Goal: Task Accomplishment & Management: Complete application form

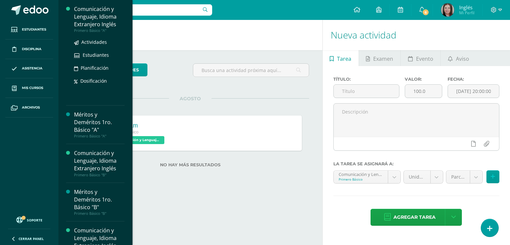
click at [82, 13] on div "Comunicación y Lenguaje, Idioma Extranjero Inglés" at bounding box center [99, 16] width 50 height 23
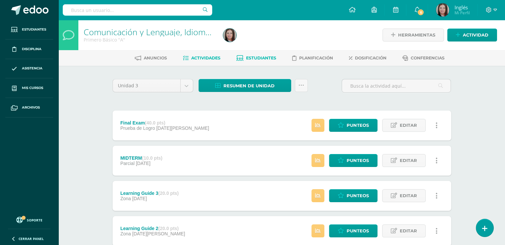
click at [269, 56] on span "Estudiantes" at bounding box center [261, 57] width 30 height 5
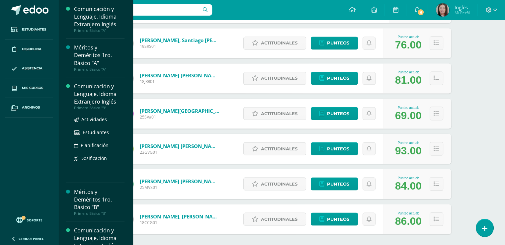
click at [81, 98] on div "Comunicación y Lenguaje, Idioma Extranjero Inglés" at bounding box center [99, 94] width 50 height 23
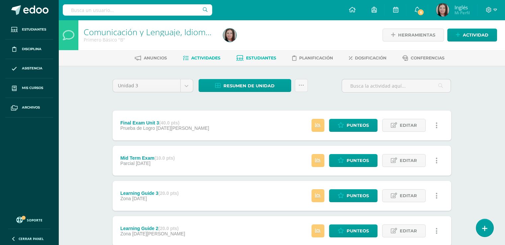
click at [251, 60] on link "Estudiantes" at bounding box center [256, 58] width 40 height 11
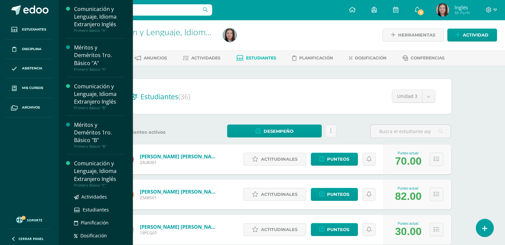
scroll to position [33, 0]
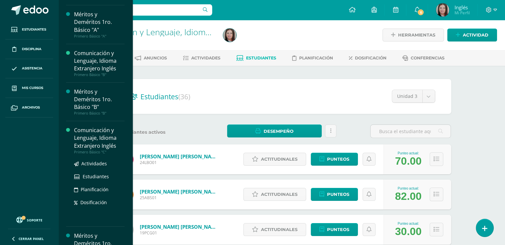
click at [89, 141] on div "Comunicación y Lenguaje, Idioma Extranjero Inglés" at bounding box center [99, 137] width 50 height 23
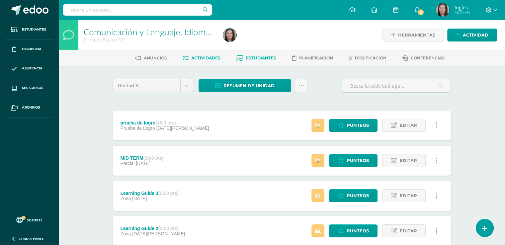
click at [263, 61] on link "Estudiantes" at bounding box center [256, 58] width 40 height 11
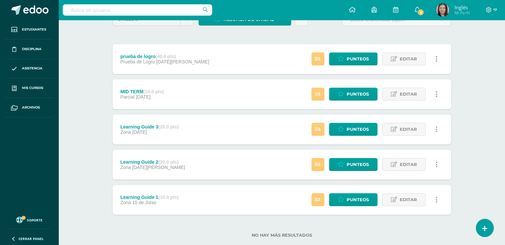
scroll to position [80, 0]
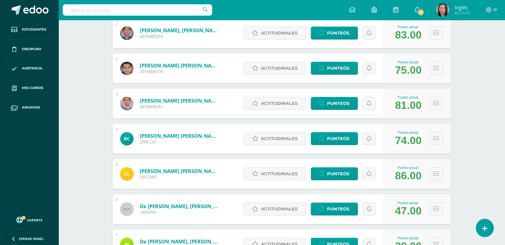
scroll to position [166, 0]
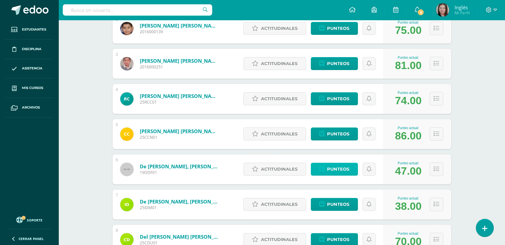
click at [341, 173] on span "Punteos" at bounding box center [338, 169] width 22 height 12
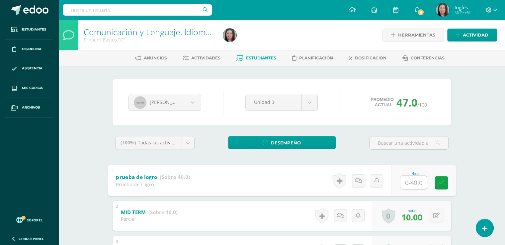
click at [410, 185] on input "text" at bounding box center [413, 182] width 27 height 13
type input "34"
click at [439, 185] on icon at bounding box center [441, 183] width 6 height 6
click at [187, 100] on body "Estudiantes Disciplina Asistencia Mis cursos Archivos Soporte Centro de ayuda Ú…" at bounding box center [252, 190] width 505 height 380
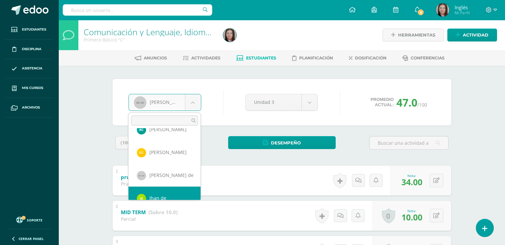
scroll to position [91, 0]
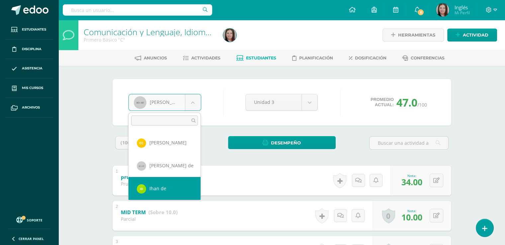
select select "2178"
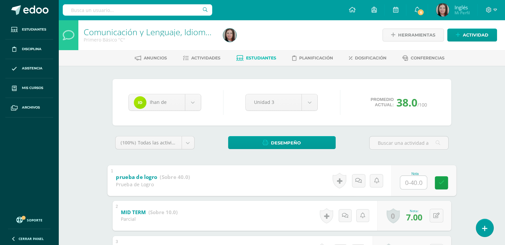
click at [409, 184] on input "text" at bounding box center [413, 182] width 27 height 13
type input "36"
click at [439, 187] on link at bounding box center [440, 182] width 13 height 13
click at [197, 101] on body "Estudiantes Disciplina Asistencia Mis cursos Archivos Soporte Centro de ayuda Ú…" at bounding box center [252, 190] width 505 height 380
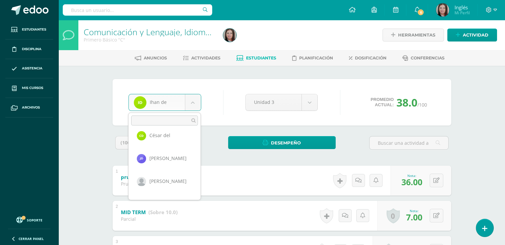
scroll to position [171, 0]
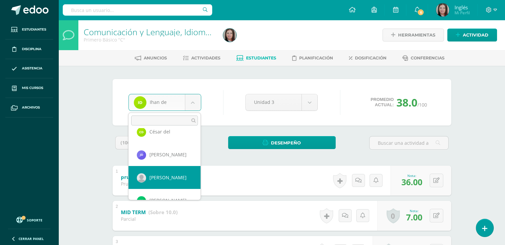
select select "274"
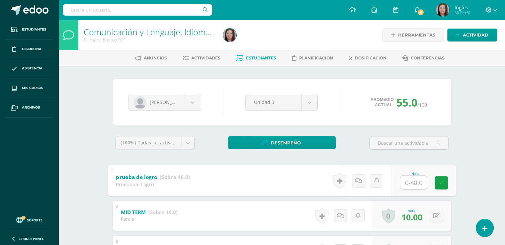
click at [414, 186] on input "text" at bounding box center [413, 182] width 27 height 13
type input "29"
click at [439, 183] on icon at bounding box center [441, 183] width 6 height 6
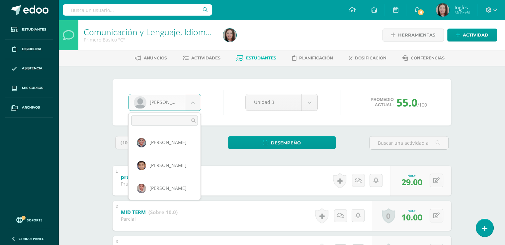
click at [197, 98] on body "Estudiantes Disciplina Asistencia Mis cursos Archivos Soporte Centro de ayuda Ú…" at bounding box center [252, 190] width 505 height 380
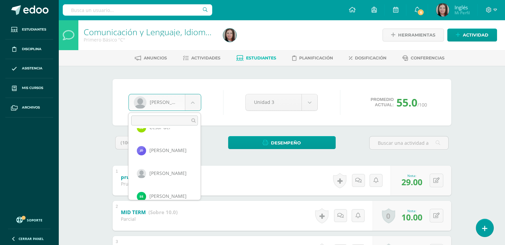
scroll to position [166, 0]
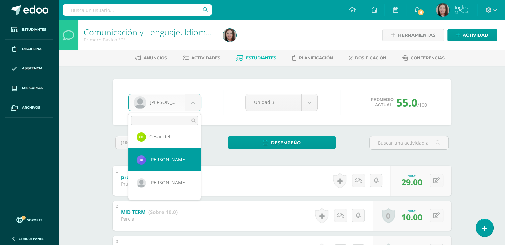
select select "2180"
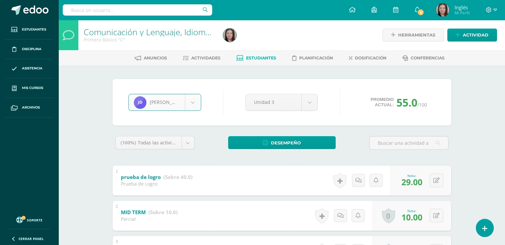
scroll to position [33, 0]
click at [409, 181] on input "text" at bounding box center [410, 182] width 26 height 13
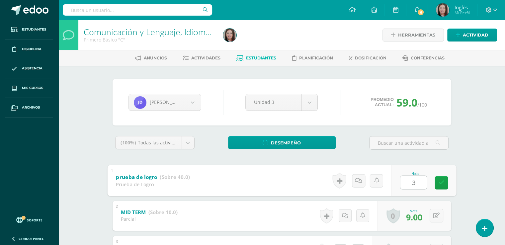
type input "38"
click at [446, 179] on link at bounding box center [440, 182] width 13 height 13
click at [196, 105] on body "Estudiantes Disciplina Asistencia Mis cursos Archivos Soporte Centro de ayuda Ú…" at bounding box center [252, 190] width 505 height 380
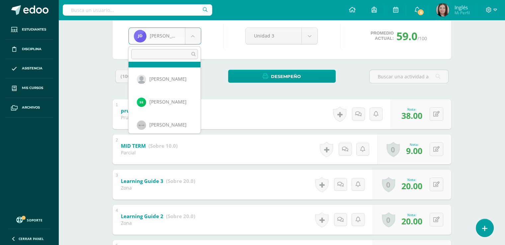
scroll to position [206, 0]
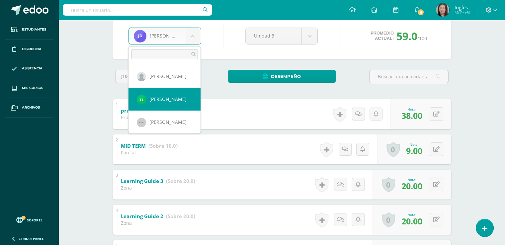
select select "2181"
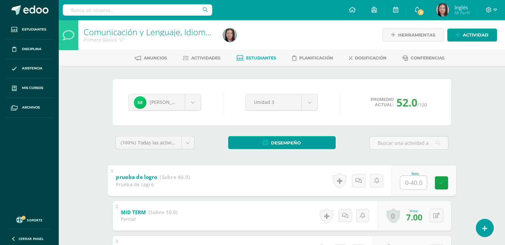
click at [413, 183] on input "text" at bounding box center [413, 182] width 27 height 13
type input "36"
click at [442, 178] on link at bounding box center [440, 182] width 13 height 13
click at [439, 181] on button at bounding box center [441, 181] width 14 height 14
type input "28"
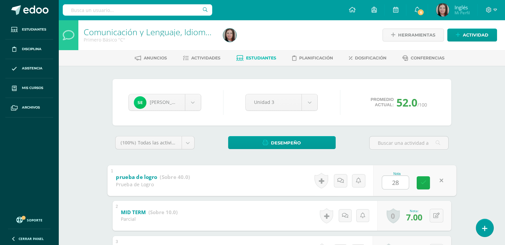
click at [425, 181] on icon at bounding box center [423, 183] width 6 height 6
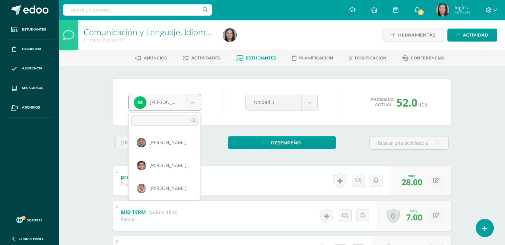
click at [186, 105] on body "Estudiantes Disciplina Asistencia Mis cursos Archivos Soporte Centro de ayuda Ú…" at bounding box center [252, 190] width 505 height 380
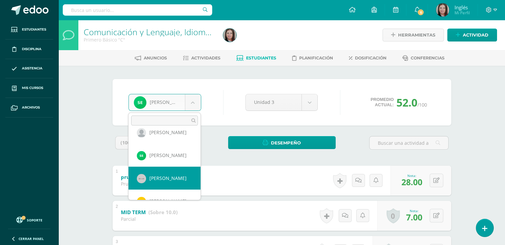
scroll to position [249, 0]
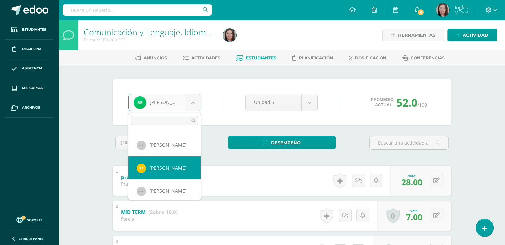
select select "2182"
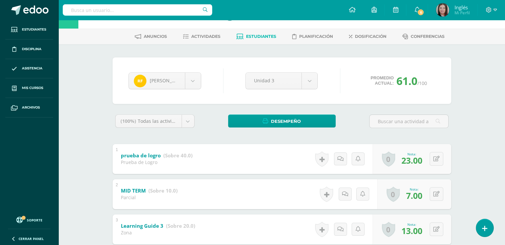
scroll to position [33, 0]
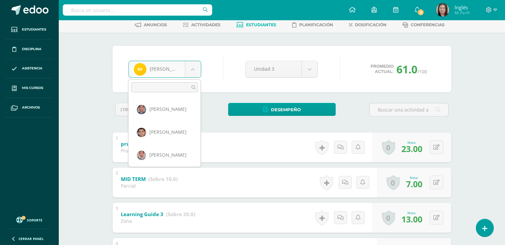
click at [195, 73] on body "Estudiantes Disciplina Asistencia Mis cursos Archivos Soporte Centro de ayuda Ú…" at bounding box center [252, 157] width 505 height 380
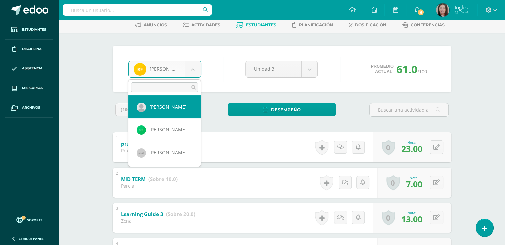
click at [86, 66] on body "Estudiantes Disciplina Asistencia Mis cursos Archivos Soporte Centro de ayuda Ú…" at bounding box center [252, 157] width 505 height 380
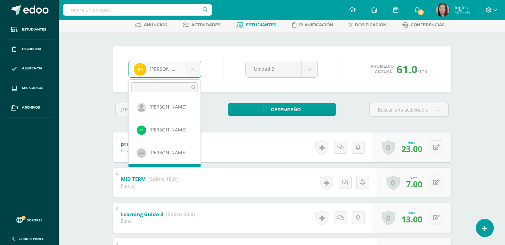
click at [194, 70] on body "Estudiantes Disciplina Asistencia Mis cursos Archivos Soporte Centro de ayuda Ú…" at bounding box center [252, 157] width 505 height 380
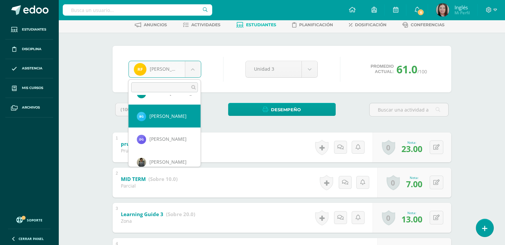
select select "2189"
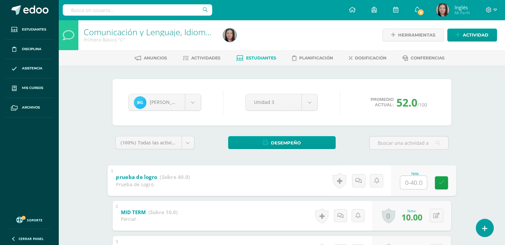
click at [413, 179] on input "text" at bounding box center [413, 182] width 27 height 13
type input "33"
click at [438, 182] on link at bounding box center [440, 182] width 13 height 13
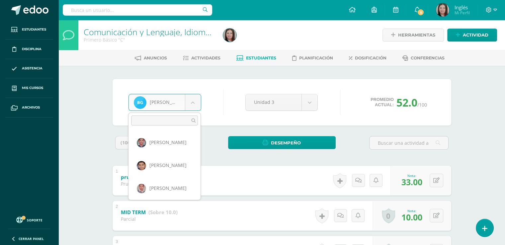
click at [197, 109] on body "Estudiantes Disciplina Asistencia Mis cursos Archivos Soporte Centro de ayuda Ú…" at bounding box center [252, 190] width 505 height 380
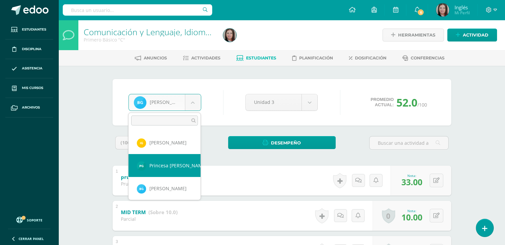
scroll to position [501, 0]
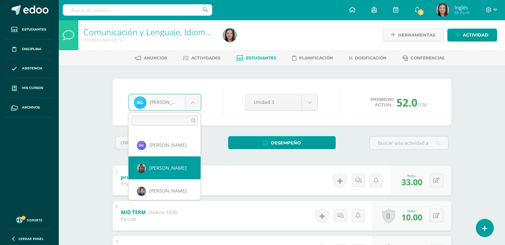
select select "278"
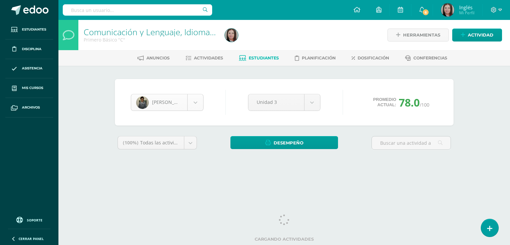
click at [202, 100] on body "Estudiantes Disciplina Asistencia Mis cursos Archivos Soporte Centro de ayuda Ú…" at bounding box center [255, 89] width 510 height 179
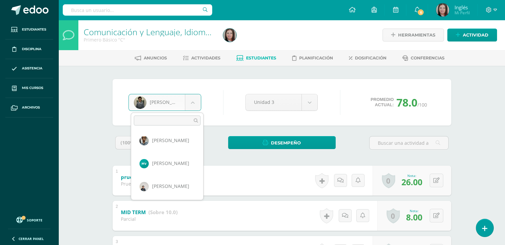
scroll to position [735, 0]
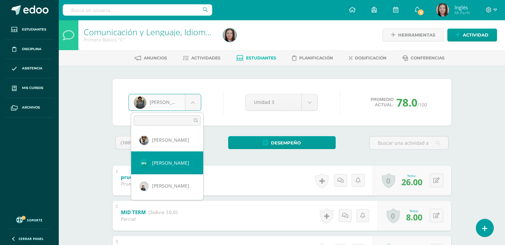
select select "2217"
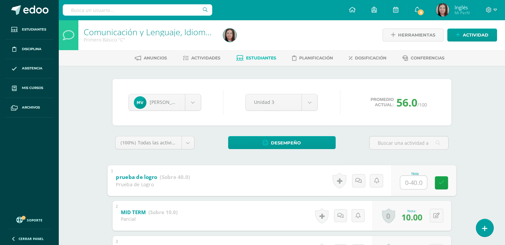
click at [416, 178] on input "text" at bounding box center [413, 182] width 27 height 13
type input "37"
click at [438, 179] on link at bounding box center [440, 182] width 13 height 13
click at [200, 109] on body "Estudiantes Disciplina Asistencia Mis cursos Archivos Soporte Centro de ayuda Ú…" at bounding box center [252, 190] width 505 height 380
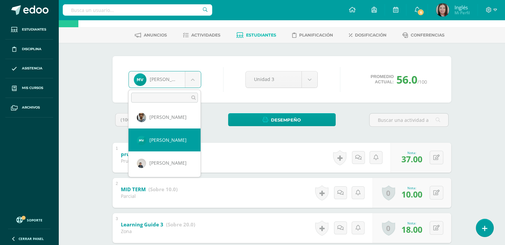
scroll to position [33, 0]
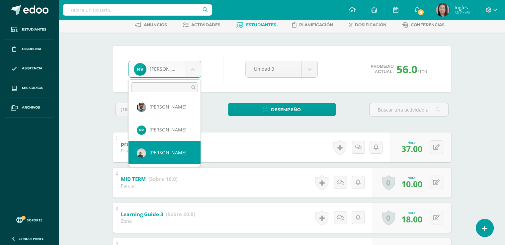
select select "293"
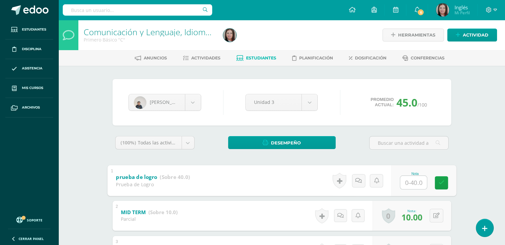
click at [410, 184] on input "text" at bounding box center [413, 182] width 27 height 13
type input "29"
click at [441, 180] on icon at bounding box center [441, 183] width 6 height 6
click at [180, 105] on body "Estudiantes Disciplina Asistencia Mis cursos Archivos Soporte Centro de ayuda Ú…" at bounding box center [252, 190] width 505 height 380
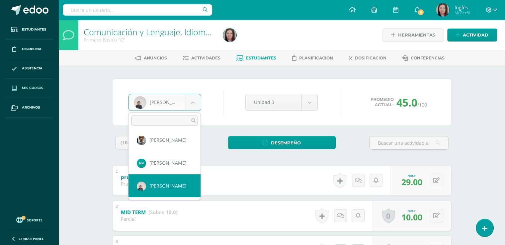
click at [37, 87] on body "Estudiantes Disciplina Asistencia Mis cursos Archivos Soporte Centro de ayuda Ú…" at bounding box center [252, 190] width 505 height 380
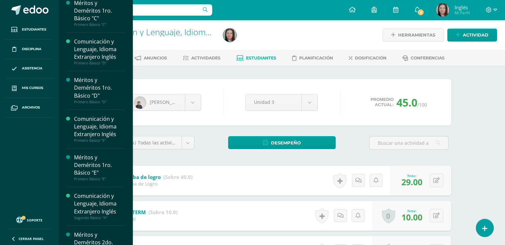
scroll to position [166, 0]
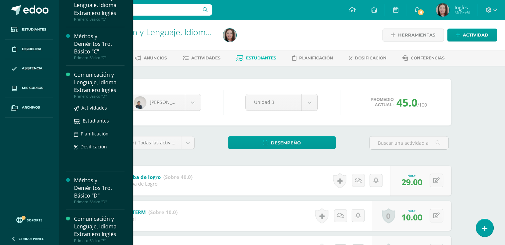
click at [98, 85] on div "Comunicación y Lenguaje, Idioma Extranjero Inglés" at bounding box center [99, 82] width 50 height 23
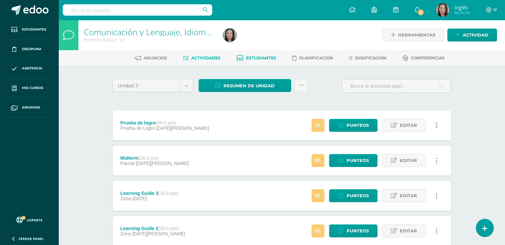
click at [252, 63] on link "Estudiantes" at bounding box center [256, 58] width 40 height 11
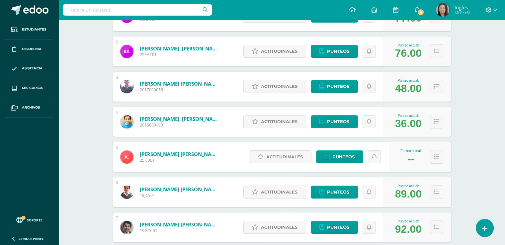
scroll to position [133, 0]
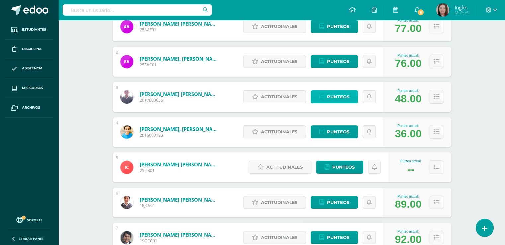
click at [341, 96] on span "Punteos" at bounding box center [338, 97] width 22 height 12
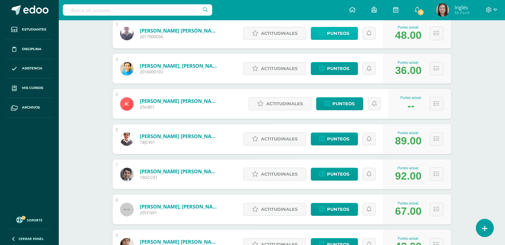
scroll to position [199, 0]
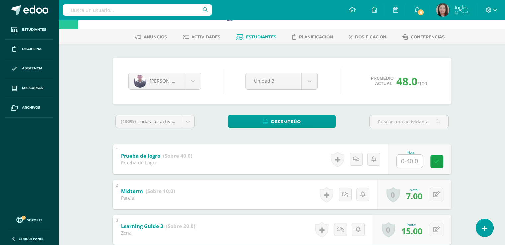
scroll to position [33, 0]
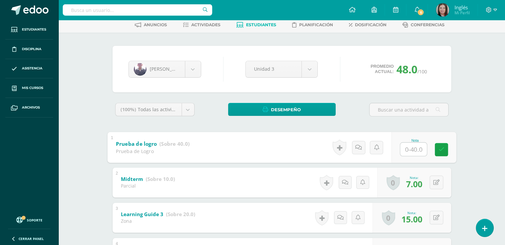
click at [410, 149] on input "text" at bounding box center [413, 148] width 27 height 13
click at [414, 146] on input "text" at bounding box center [413, 148] width 27 height 13
type input "27"
click at [440, 149] on icon at bounding box center [441, 150] width 6 height 6
click at [191, 68] on body "Estudiantes Disciplina Asistencia Mis cursos Archivos Soporte Centro de ayuda Ú…" at bounding box center [252, 157] width 505 height 380
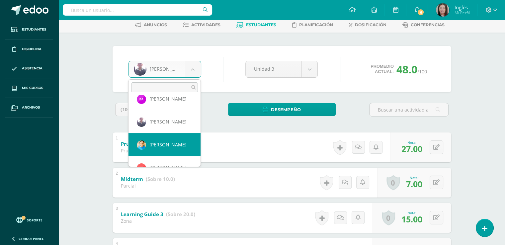
select select "296"
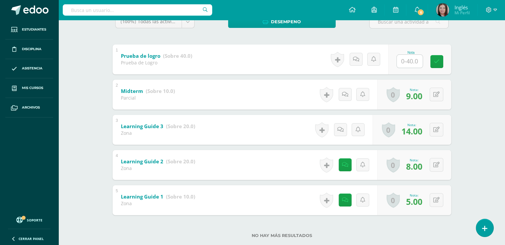
scroll to position [133, 0]
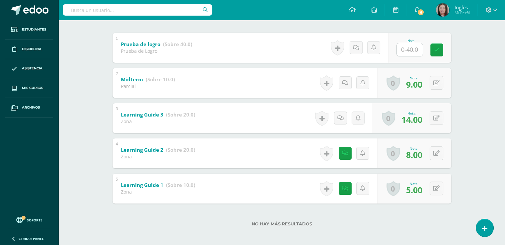
click at [411, 50] on input "text" at bounding box center [410, 49] width 26 height 13
type input "26"
click at [447, 50] on link at bounding box center [440, 49] width 13 height 13
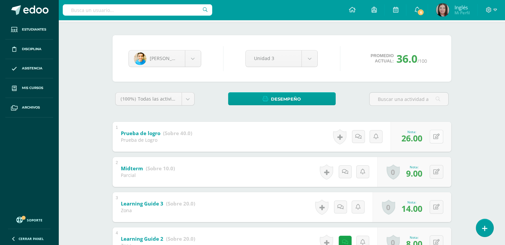
scroll to position [0, 0]
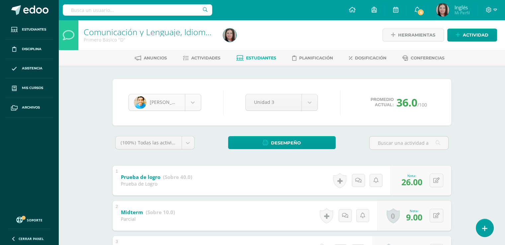
click at [194, 108] on body "Estudiantes Disciplina Asistencia Mis cursos Archivos Soporte Centro de ayuda Ú…" at bounding box center [252, 190] width 505 height 380
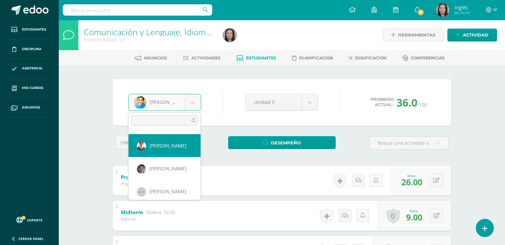
scroll to position [122, 0]
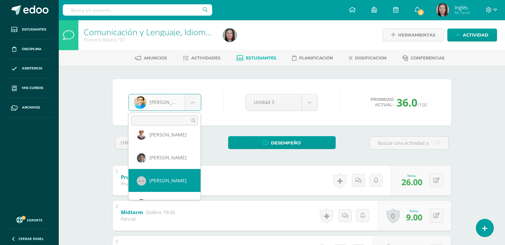
select select "351"
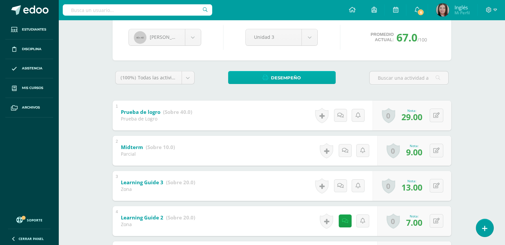
scroll to position [66, 0]
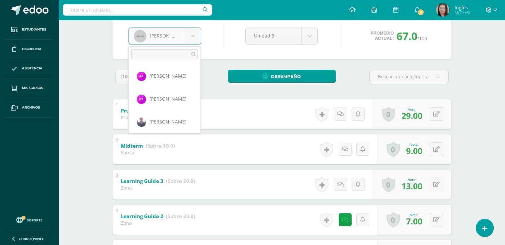
click at [191, 35] on body "Estudiantes Disciplina Asistencia Mis cursos Archivos Soporte Centro de ayuda Ú…" at bounding box center [252, 124] width 505 height 380
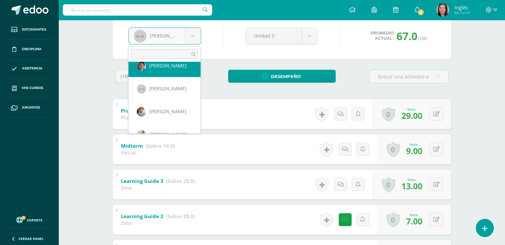
scroll to position [181, 0]
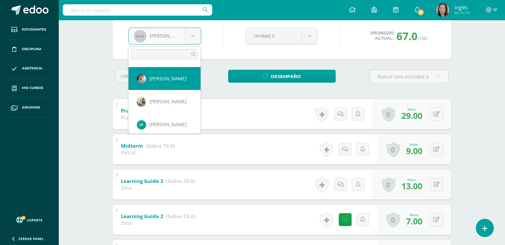
select select "324"
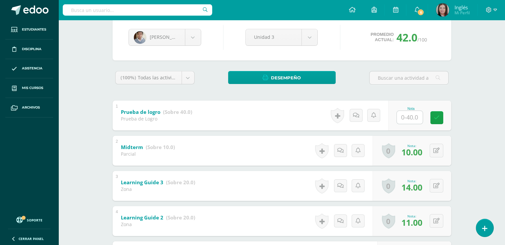
scroll to position [66, 0]
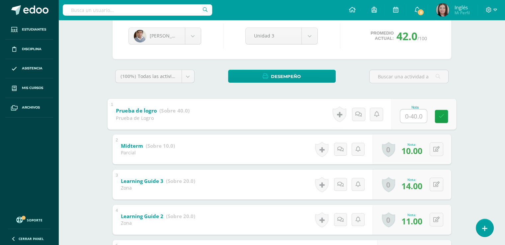
click at [417, 115] on input "text" at bounding box center [413, 115] width 27 height 13
type input "34"
click at [434, 112] on div "Nota 34" at bounding box center [419, 114] width 63 height 30
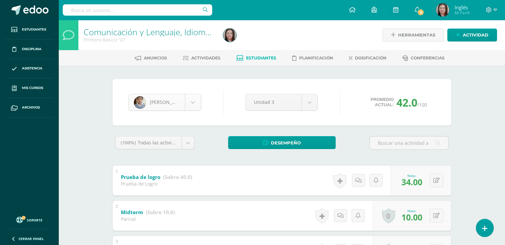
scroll to position [137, 0]
click at [198, 99] on body "Estudiantes Disciplina Asistencia Mis cursos Archivos Soporte Centro de ayuda Ú…" at bounding box center [252, 190] width 505 height 380
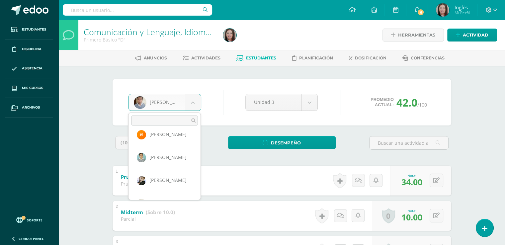
scroll to position [316, 0]
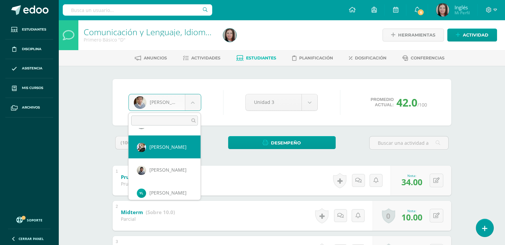
select select "357"
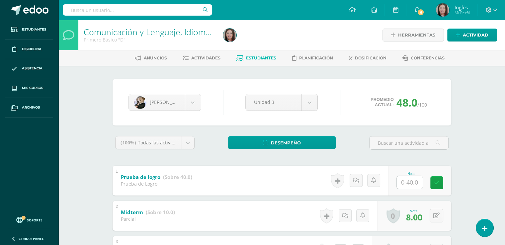
click at [412, 180] on input "text" at bounding box center [410, 182] width 26 height 13
type input "27"
click at [438, 184] on icon at bounding box center [441, 183] width 6 height 6
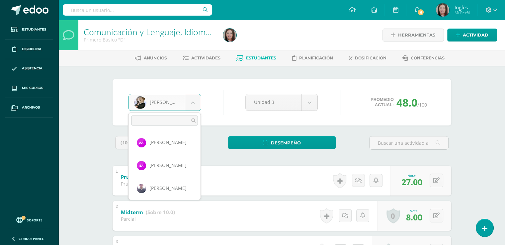
click at [197, 101] on body "Estudiantes Disciplina Asistencia Mis cursos Archivos Soporte Centro de ayuda Ú…" at bounding box center [252, 190] width 505 height 380
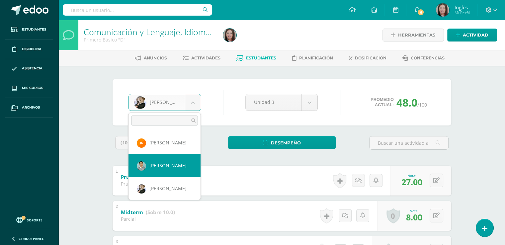
scroll to position [308, 0]
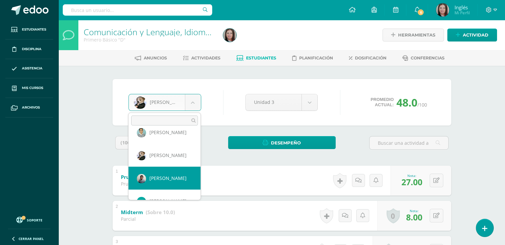
select select "309"
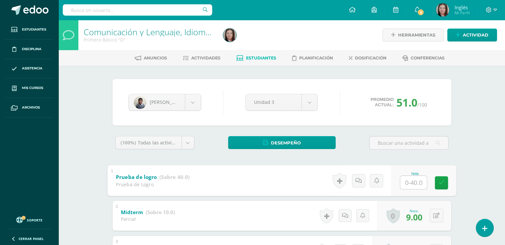
click at [409, 178] on input "text" at bounding box center [413, 182] width 27 height 13
type input "26"
click at [438, 180] on link at bounding box center [440, 182] width 13 height 13
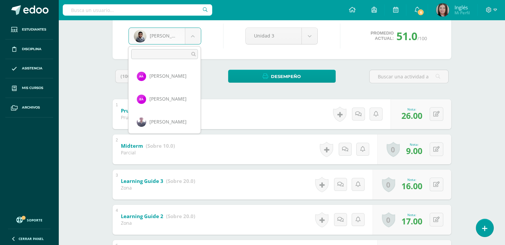
click at [195, 36] on body "Estudiantes Disciplina Asistencia Mis cursos Archivos Soporte Centro de ayuda Ú…" at bounding box center [252, 124] width 505 height 380
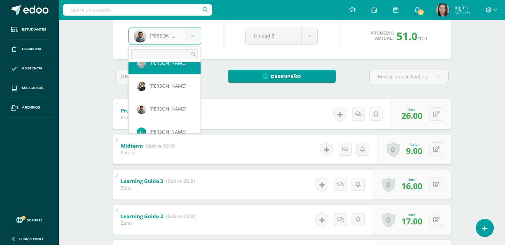
scroll to position [344, 0]
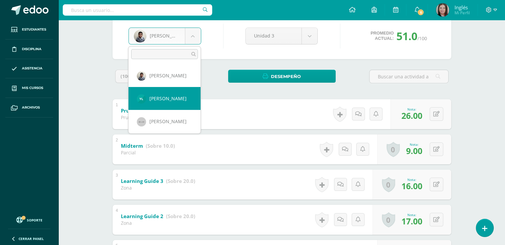
select select "2297"
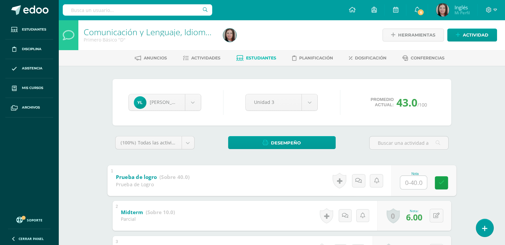
click at [412, 184] on input "text" at bounding box center [413, 182] width 27 height 13
type input "27"
click at [441, 179] on link at bounding box center [440, 182] width 13 height 13
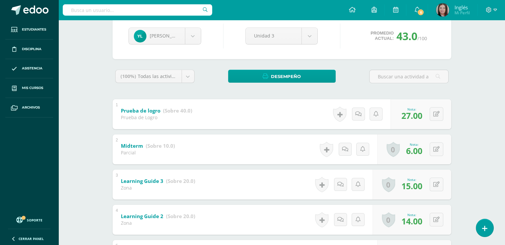
scroll to position [33, 0]
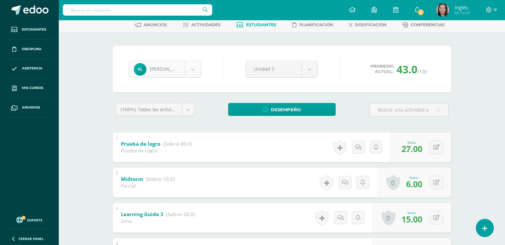
click at [195, 68] on body "Estudiantes Disciplina Asistencia Mis cursos Archivos Soporte Centro de ayuda Ú…" at bounding box center [252, 157] width 505 height 380
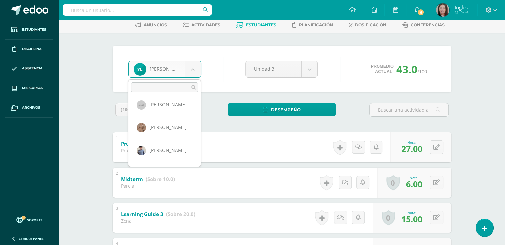
scroll to position [433, 0]
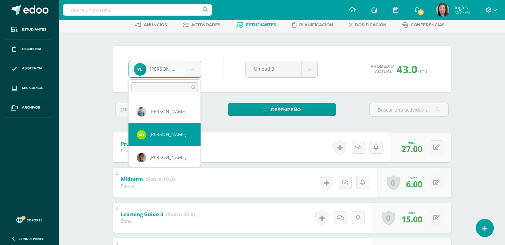
select select "2200"
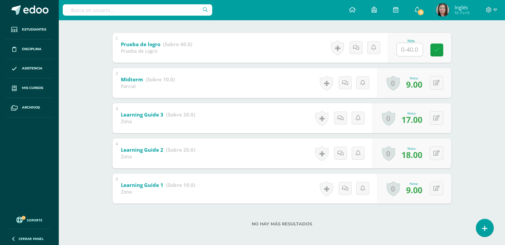
scroll to position [100, 0]
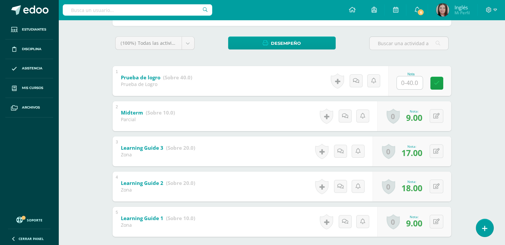
click at [414, 84] on input "text" at bounding box center [410, 82] width 26 height 13
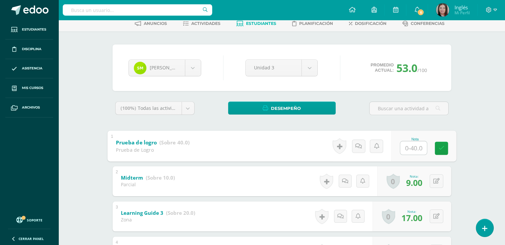
scroll to position [33, 0]
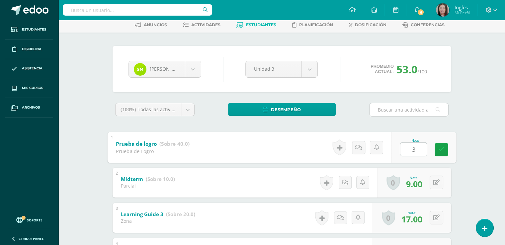
type input "32"
click at [439, 144] on link at bounding box center [440, 149] width 13 height 13
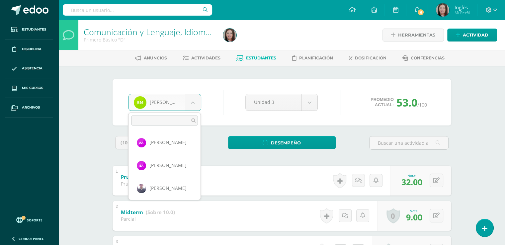
click at [196, 100] on body "Estudiantes Disciplina Asistencia Mis cursos Archivos Soporte Centro de ayuda Ú…" at bounding box center [252, 190] width 505 height 380
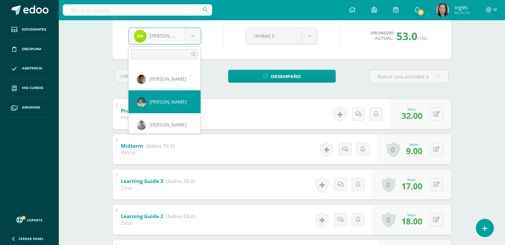
scroll to position [511, 0]
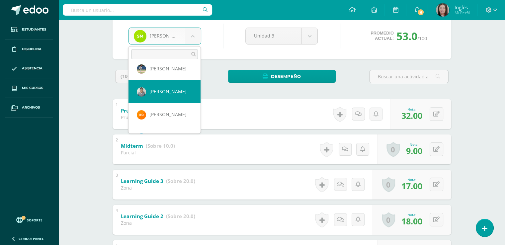
select select "284"
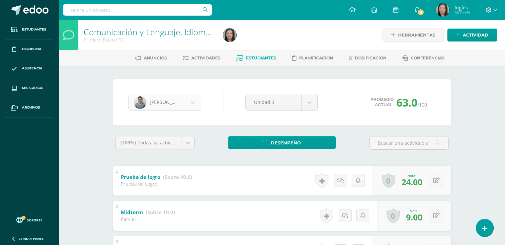
click at [193, 104] on body "Estudiantes Disciplina Asistencia Mis cursos Archivos Soporte Centro de ayuda Ú…" at bounding box center [252, 190] width 505 height 380
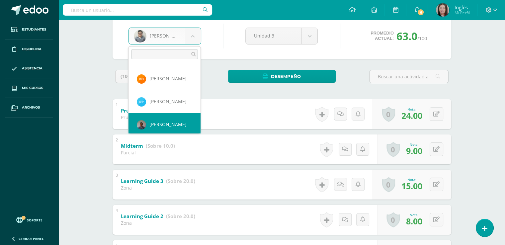
scroll to position [549, 0]
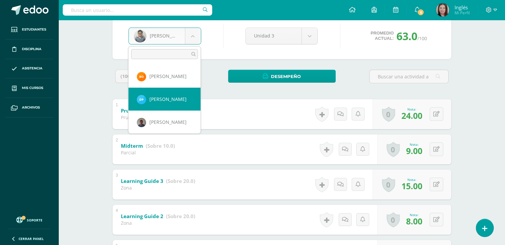
select select "2018"
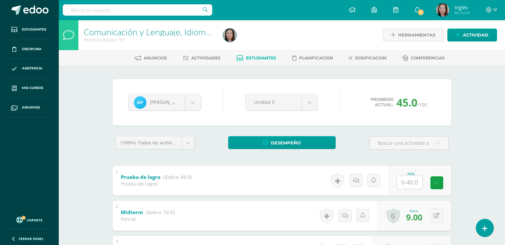
click at [411, 185] on input "text" at bounding box center [410, 182] width 26 height 13
type input "25"
click at [442, 182] on icon at bounding box center [441, 183] width 6 height 6
click at [188, 96] on body "Estudiantes Disciplina Asistencia Mis cursos Archivos Soporte Centro de ayuda Ú…" at bounding box center [252, 190] width 505 height 380
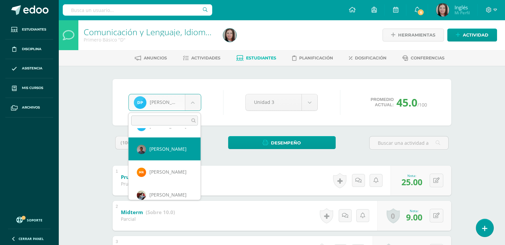
scroll to position [626, 0]
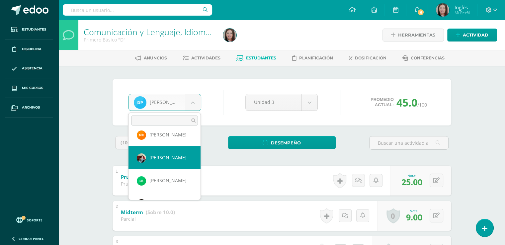
select select "366"
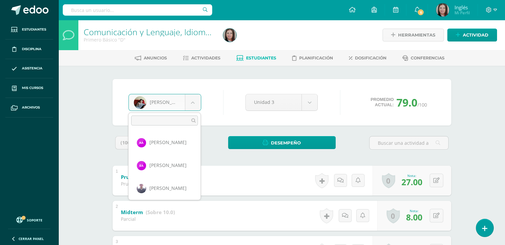
click at [195, 102] on body "Estudiantes Disciplina Asistencia Mis cursos Archivos Soporte Centro de ayuda Ú…" at bounding box center [252, 190] width 505 height 380
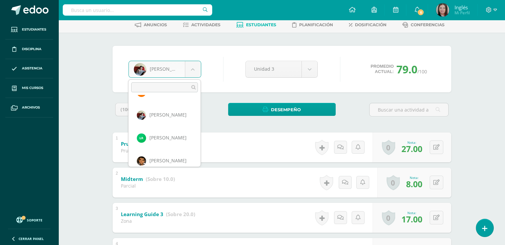
scroll to position [470, 0]
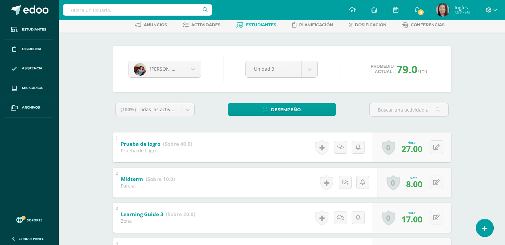
click at [259, 24] on body "Estudiantes Disciplina Asistencia Mis cursos Archivos Soporte Centro de ayuda Ú…" at bounding box center [252, 157] width 505 height 380
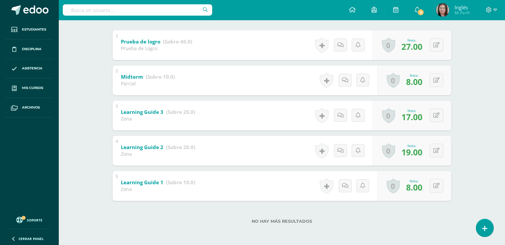
scroll to position [3, 0]
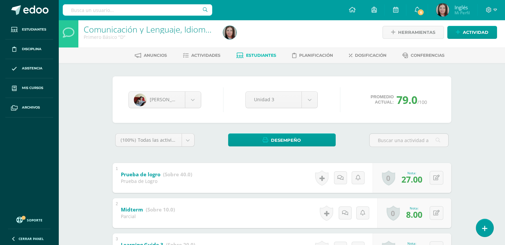
click at [256, 56] on span "Estudiantes" at bounding box center [261, 55] width 30 height 5
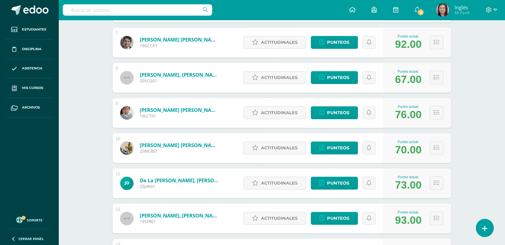
scroll to position [266, 0]
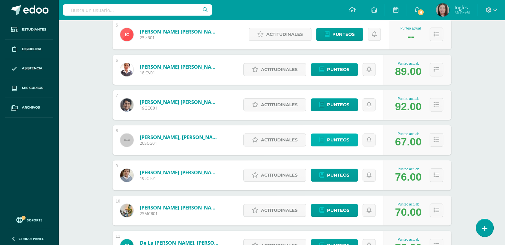
click at [333, 142] on span "Punteos" at bounding box center [338, 140] width 22 height 12
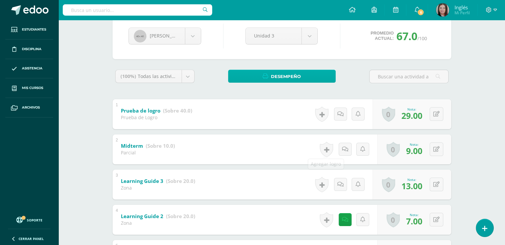
scroll to position [33, 0]
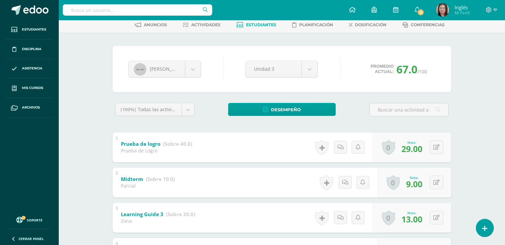
click at [261, 29] on link "Estudiantes" at bounding box center [256, 25] width 40 height 11
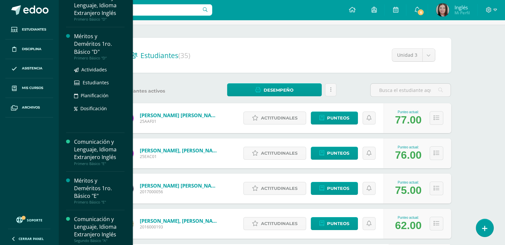
scroll to position [254, 0]
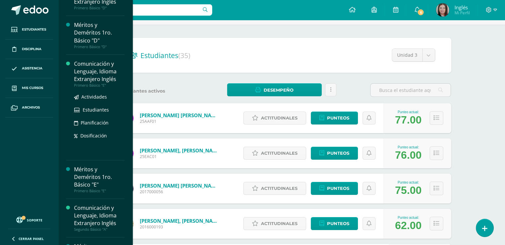
click at [108, 71] on div "Comunicación y Lenguaje, Idioma Extranjero Inglés" at bounding box center [99, 71] width 50 height 23
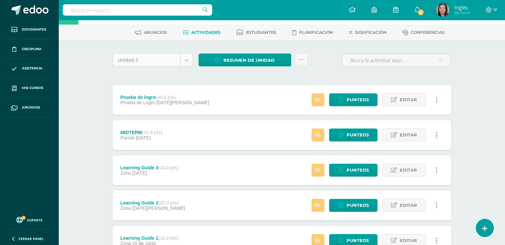
scroll to position [33, 0]
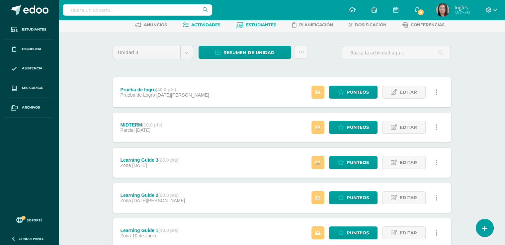
click at [264, 25] on span "Estudiantes" at bounding box center [261, 24] width 30 height 5
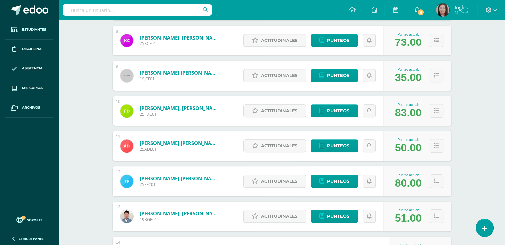
scroll to position [564, 0]
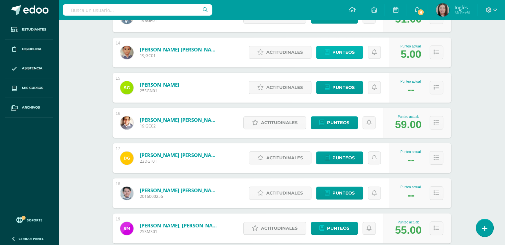
click at [353, 53] on span "Punteos" at bounding box center [343, 52] width 22 height 12
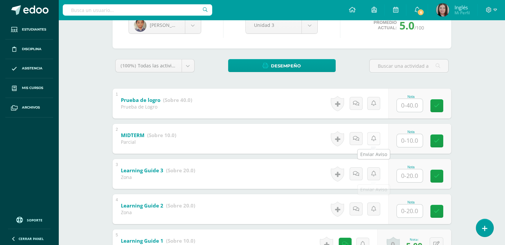
scroll to position [100, 0]
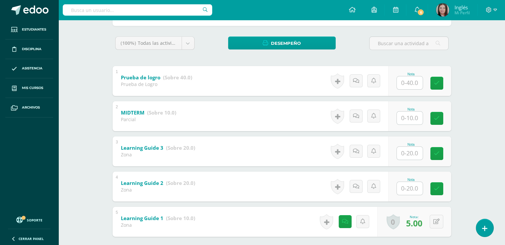
click at [407, 185] on input "text" at bounding box center [410, 188] width 26 height 13
type input "13"
click at [438, 192] on link at bounding box center [440, 188] width 13 height 13
click at [406, 155] on input "text" at bounding box center [410, 153] width 26 height 13
type input "17"
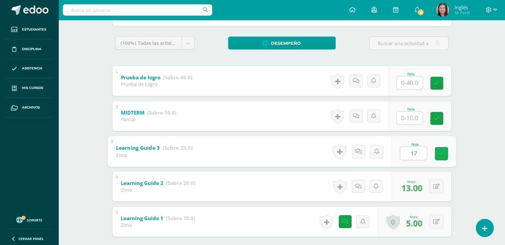
click at [436, 153] on link at bounding box center [440, 153] width 13 height 13
click at [408, 116] on input "text" at bounding box center [410, 118] width 26 height 13
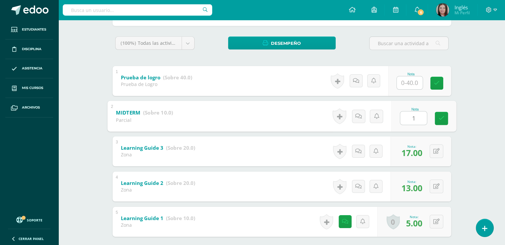
type input "10"
click at [438, 115] on link at bounding box center [440, 118] width 13 height 13
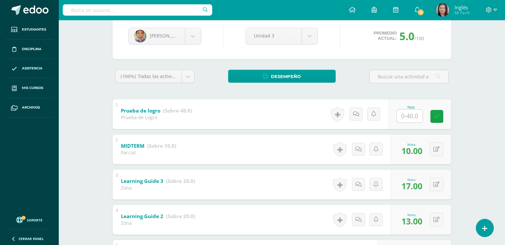
scroll to position [0, 0]
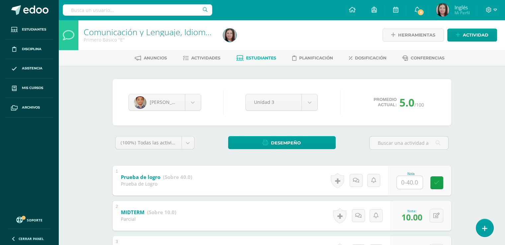
click at [265, 55] on link "Estudiantes" at bounding box center [256, 58] width 40 height 11
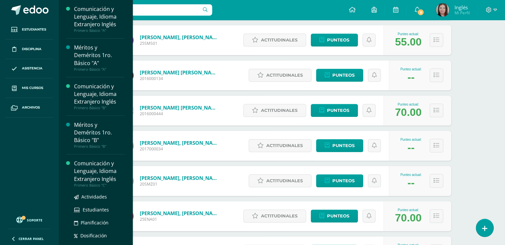
scroll to position [33, 0]
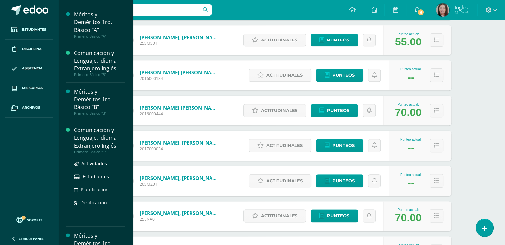
click at [86, 139] on div "Comunicación y Lenguaje, Idioma Extranjero Inglés" at bounding box center [99, 137] width 50 height 23
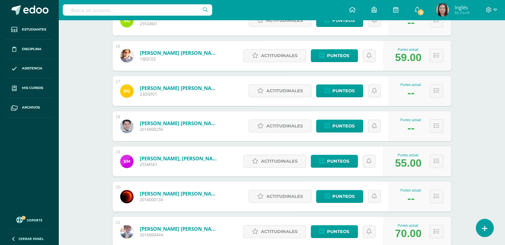
scroll to position [620, 0]
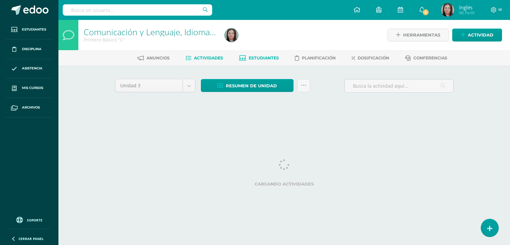
click at [256, 57] on span "Estudiantes" at bounding box center [264, 57] width 30 height 5
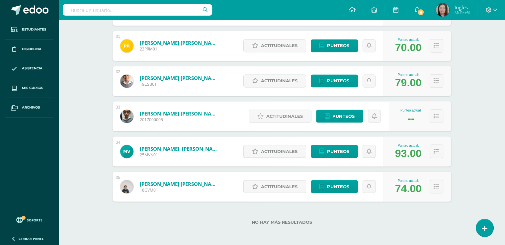
scroll to position [1170, 0]
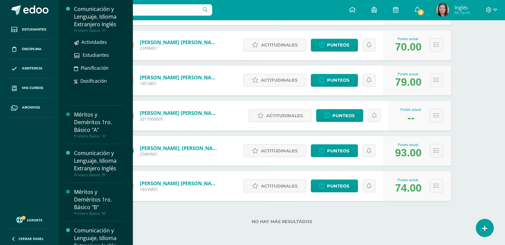
click at [98, 19] on div "Comunicación y Lenguaje, Idioma Extranjero Inglés" at bounding box center [99, 16] width 50 height 23
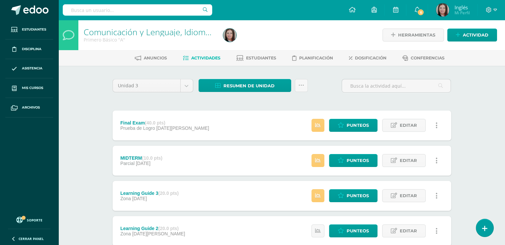
click at [256, 64] on div "Anuncios Actividades Estudiantes Planificación Dosificación Conferencias" at bounding box center [289, 58] width 462 height 16
click at [268, 57] on span "Estudiantes" at bounding box center [261, 57] width 30 height 5
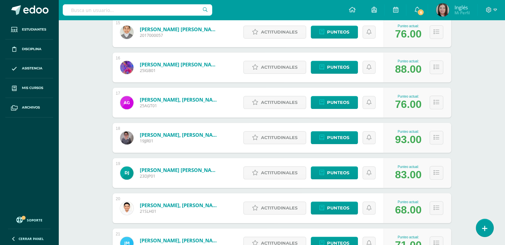
scroll to position [686, 0]
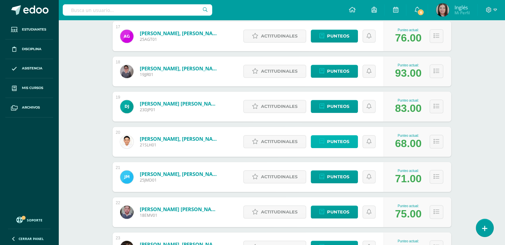
click at [331, 144] on span "Punteos" at bounding box center [338, 141] width 22 height 12
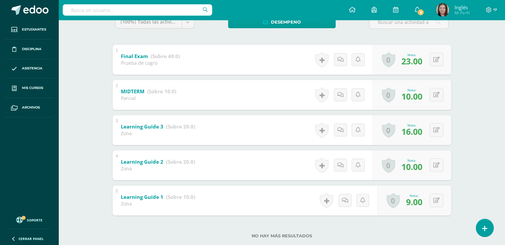
scroll to position [133, 0]
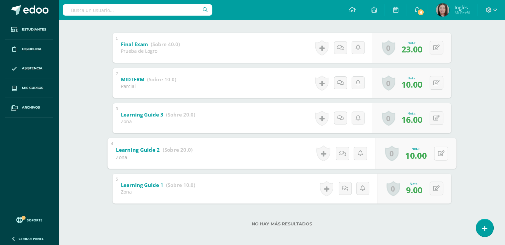
click at [437, 154] on button at bounding box center [441, 153] width 14 height 14
type input "12"
click at [425, 154] on icon at bounding box center [423, 156] width 6 height 6
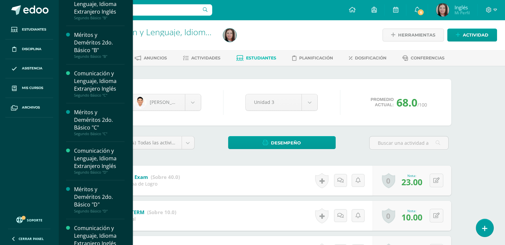
scroll to position [527, 0]
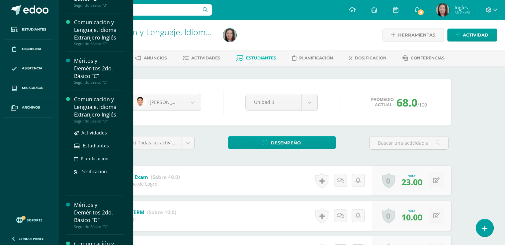
click at [104, 102] on div "Comunicación y Lenguaje, Idioma Extranjero Inglés" at bounding box center [99, 107] width 50 height 23
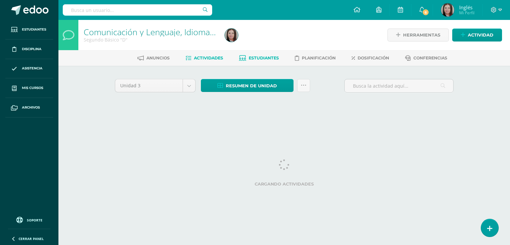
click at [262, 56] on span "Estudiantes" at bounding box center [264, 57] width 30 height 5
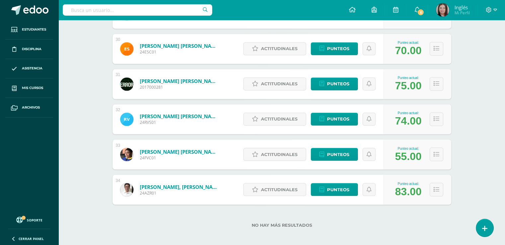
scroll to position [1134, 0]
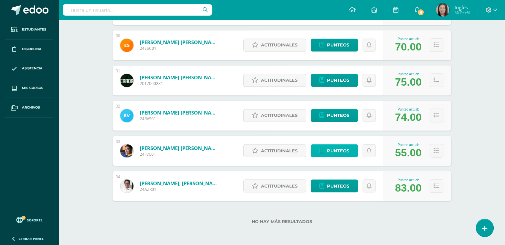
click at [339, 152] on span "Punteos" at bounding box center [338, 150] width 22 height 12
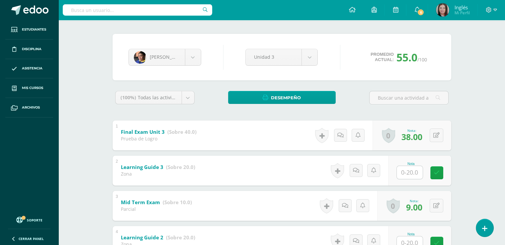
scroll to position [100, 0]
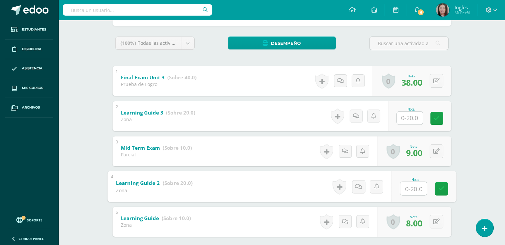
click at [414, 189] on input "text" at bounding box center [413, 188] width 27 height 13
type input "11"
click at [440, 189] on icon at bounding box center [441, 189] width 6 height 6
click at [357, 182] on link at bounding box center [358, 186] width 13 height 13
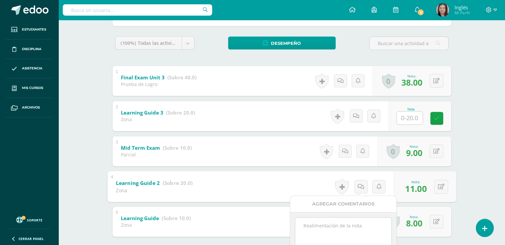
click at [305, 226] on textarea at bounding box center [343, 233] width 96 height 33
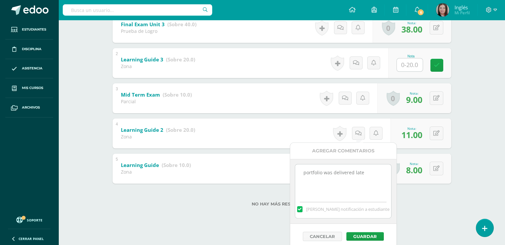
scroll to position [156, 0]
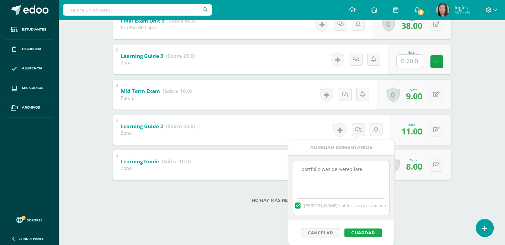
type textarea "portfolio was delivered late"
click at [364, 229] on button "Guardar" at bounding box center [363, 232] width 38 height 9
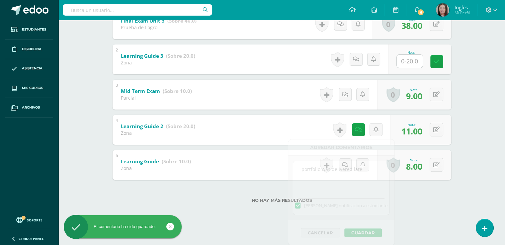
scroll to position [135, 0]
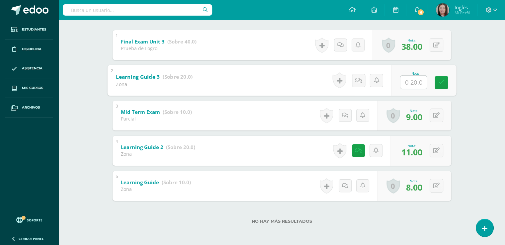
click at [410, 79] on input "text" at bounding box center [413, 81] width 27 height 13
type input "7"
click at [438, 81] on icon at bounding box center [441, 83] width 6 height 6
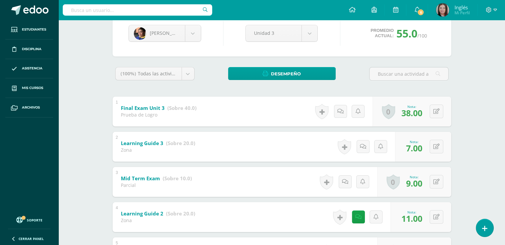
scroll to position [3, 0]
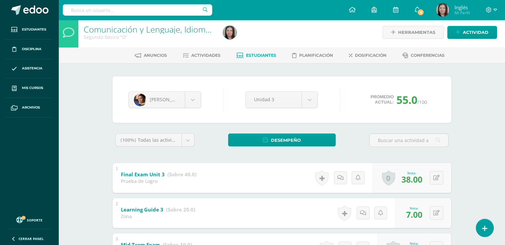
click at [256, 58] on link "Estudiantes" at bounding box center [256, 55] width 40 height 11
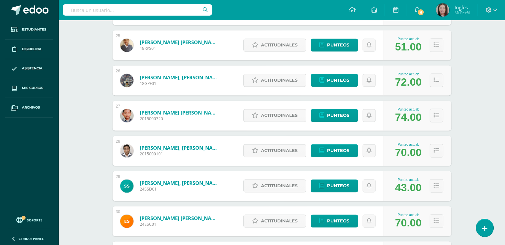
scroll to position [953, 0]
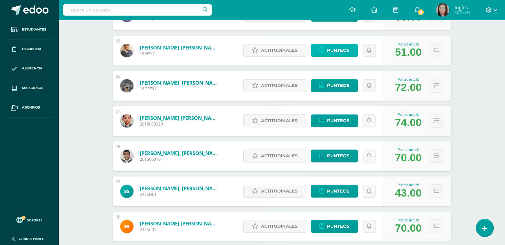
click at [341, 53] on span "Punteos" at bounding box center [338, 50] width 22 height 12
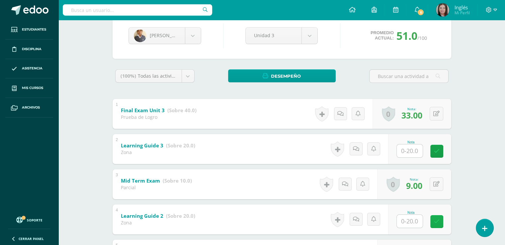
scroll to position [100, 0]
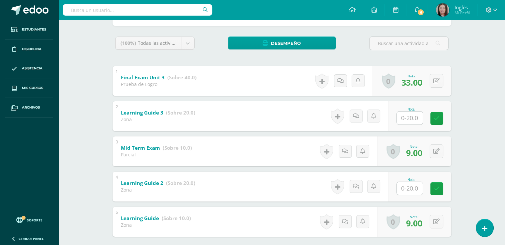
click at [409, 191] on input "text" at bounding box center [410, 188] width 26 height 13
type input "9"
click at [443, 185] on link at bounding box center [440, 188] width 13 height 13
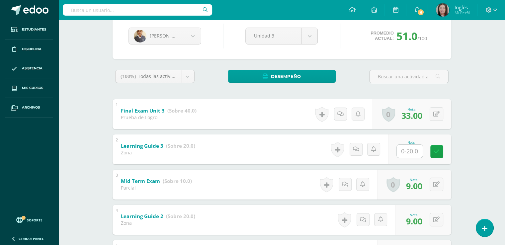
click at [413, 149] on input "text" at bounding box center [410, 151] width 26 height 13
type input "10"
click at [429, 157] on div "Nota 10" at bounding box center [423, 149] width 65 height 31
click at [437, 134] on form "Learning Guide 3 (Sobre 20.0) Zona Nota 10.00 0 Logros Logros obtenidos N/A" at bounding box center [282, 134] width 339 height 0
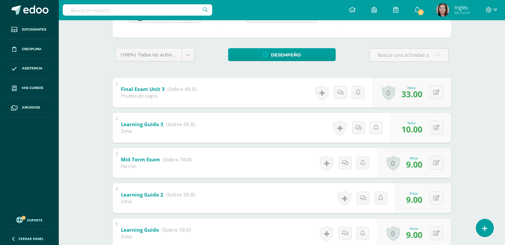
scroll to position [3, 0]
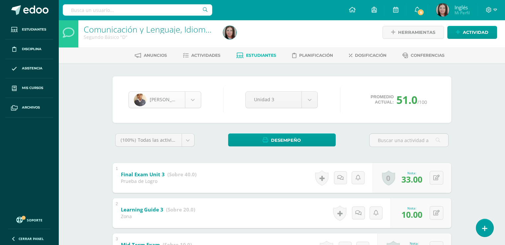
click at [198, 103] on body "Estudiantes Disciplina Asistencia Mis cursos Archivos Soporte Centro de ayuda Ú…" at bounding box center [252, 187] width 505 height 380
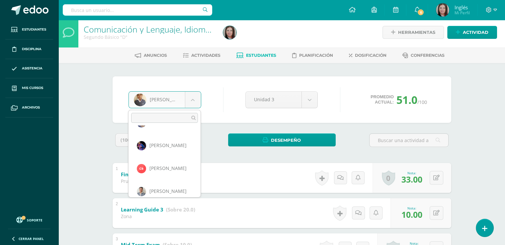
scroll to position [100, 0]
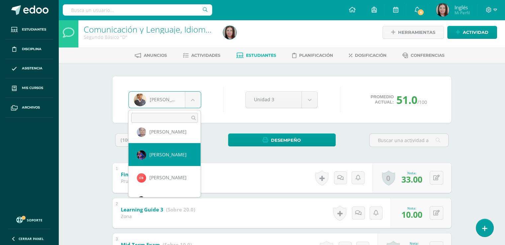
select select "432"
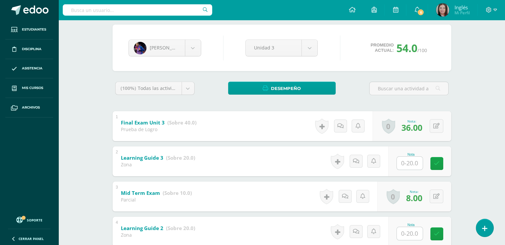
scroll to position [133, 0]
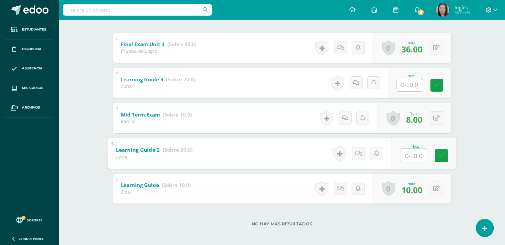
click at [418, 159] on input "text" at bounding box center [413, 154] width 27 height 13
type input "9"
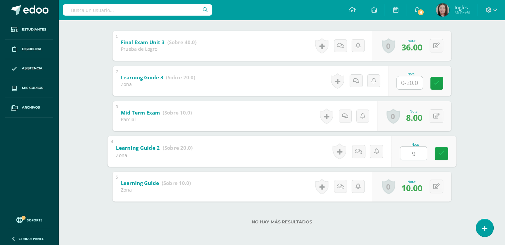
scroll to position [135, 0]
click at [447, 150] on link at bounding box center [440, 152] width 13 height 13
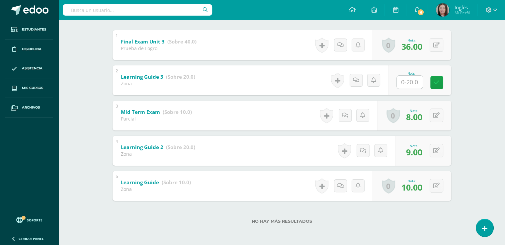
click at [414, 85] on input "text" at bounding box center [410, 82] width 26 height 13
type input "11"
click at [447, 80] on link at bounding box center [440, 82] width 13 height 13
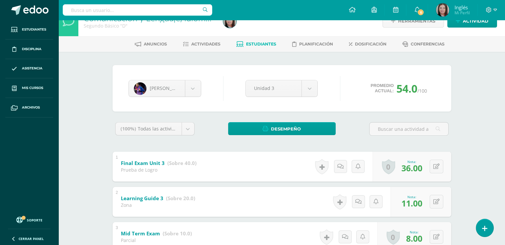
scroll to position [3, 0]
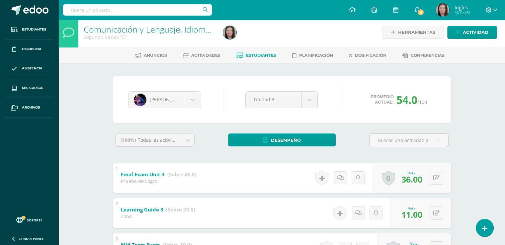
click at [260, 54] on span "Estudiantes" at bounding box center [261, 55] width 30 height 5
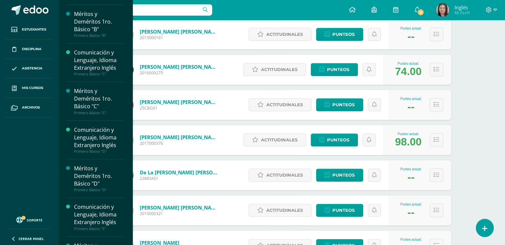
scroll to position [244, 0]
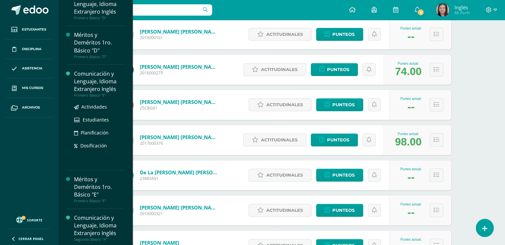
click at [99, 87] on div "Comunicación y Lenguaje, Idioma Extranjero Inglés" at bounding box center [99, 81] width 50 height 23
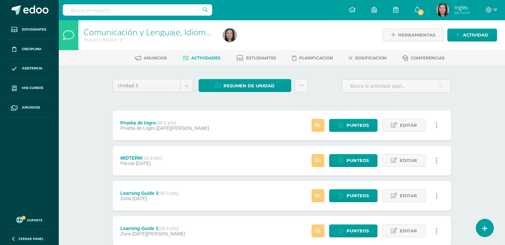
click at [99, 87] on div "Comunicación y Lenguaje, Idioma Extranjero Inglés Primero Básico "E" Herramient…" at bounding box center [281, 172] width 446 height 305
click at [269, 56] on span "Estudiantes" at bounding box center [261, 57] width 30 height 5
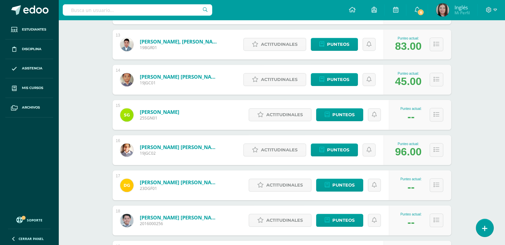
scroll to position [527, 0]
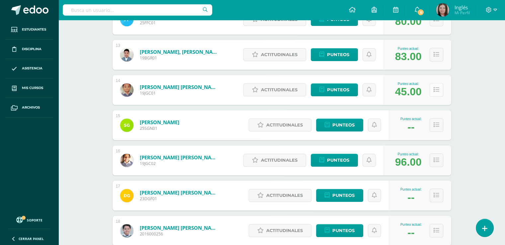
click at [436, 92] on icon at bounding box center [436, 90] width 6 height 6
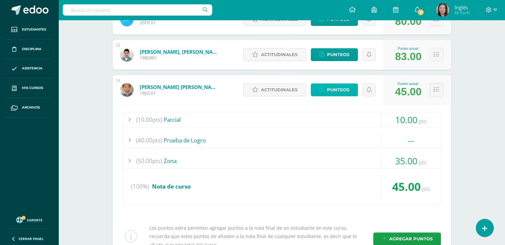
click at [340, 90] on span "Punteos" at bounding box center [338, 90] width 22 height 12
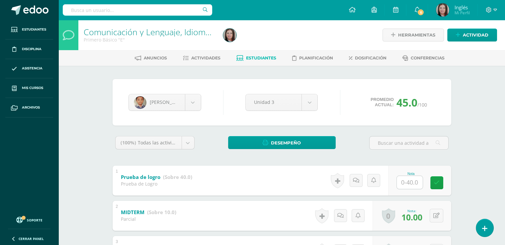
click at [405, 182] on input "text" at bounding box center [410, 182] width 26 height 13
type input "38"
click at [443, 182] on link at bounding box center [440, 182] width 13 height 13
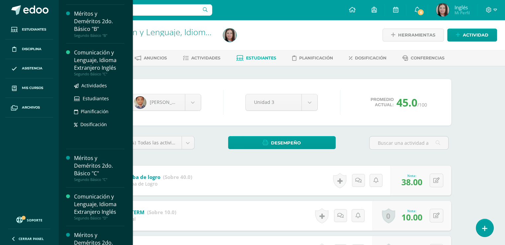
scroll to position [564, 0]
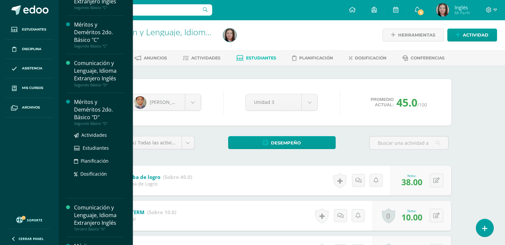
click at [94, 124] on div "Segundo Básico "D"" at bounding box center [99, 123] width 50 height 5
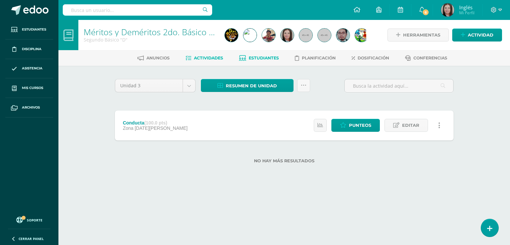
click at [262, 60] on span "Estudiantes" at bounding box center [264, 57] width 30 height 5
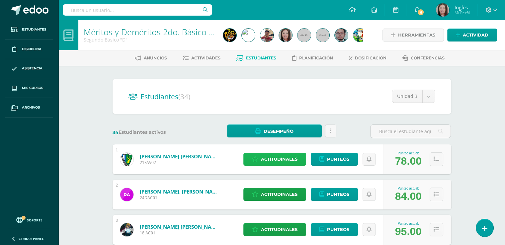
click at [281, 163] on span "Actitudinales" at bounding box center [279, 159] width 37 height 12
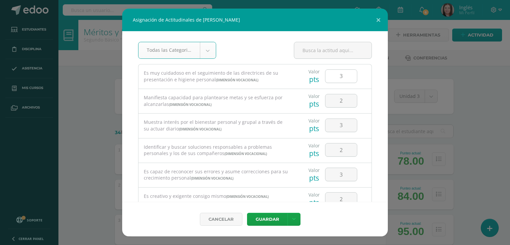
click at [343, 76] on input "3" at bounding box center [341, 76] width 32 height 13
click at [344, 99] on input "2" at bounding box center [341, 100] width 32 height 13
type input "3"
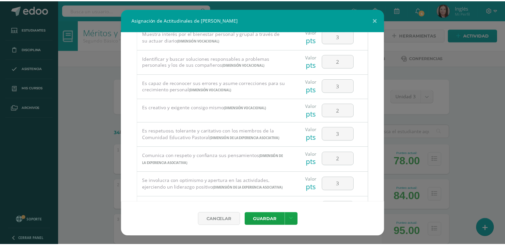
scroll to position [100, 0]
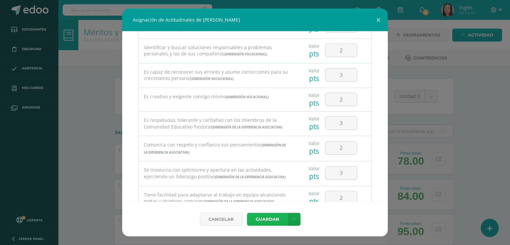
click at [262, 219] on button "Guardar" at bounding box center [267, 219] width 40 height 13
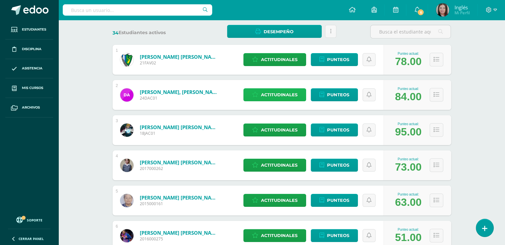
click at [271, 96] on span "Actitudinales" at bounding box center [279, 95] width 37 height 12
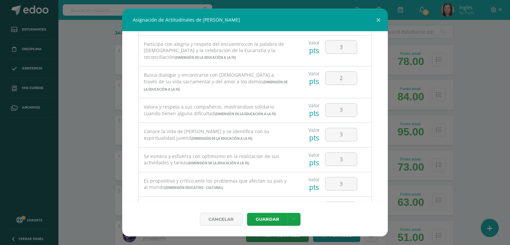
scroll to position [266, 0]
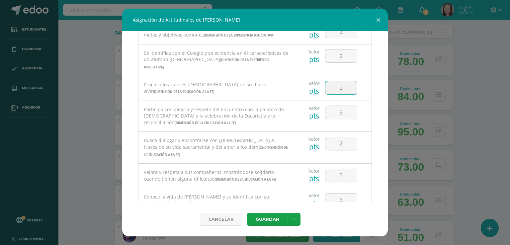
click at [340, 94] on input "2" at bounding box center [341, 87] width 32 height 13
type input "3"
click at [338, 62] on input "2" at bounding box center [341, 55] width 32 height 13
type input "3"
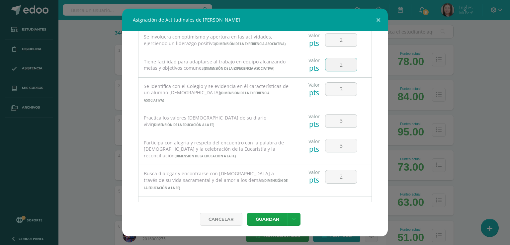
click at [347, 71] on input "2" at bounding box center [341, 64] width 32 height 13
type input "3"
click at [343, 46] on input "2" at bounding box center [341, 40] width 32 height 13
type input "3"
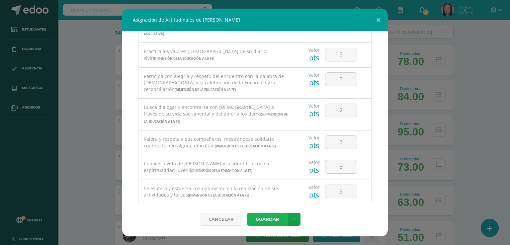
click at [267, 224] on button "Guardar" at bounding box center [267, 219] width 40 height 13
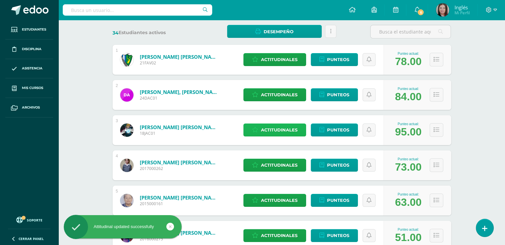
click at [291, 128] on span "Actitudinales" at bounding box center [279, 130] width 37 height 12
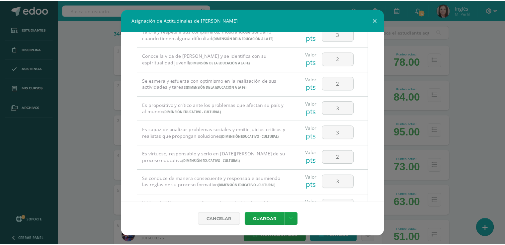
scroll to position [465, 0]
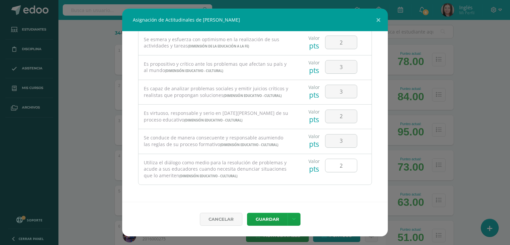
click at [345, 166] on input "2" at bounding box center [341, 165] width 32 height 13
type input "4"
click at [270, 218] on button "Guardar" at bounding box center [267, 219] width 40 height 13
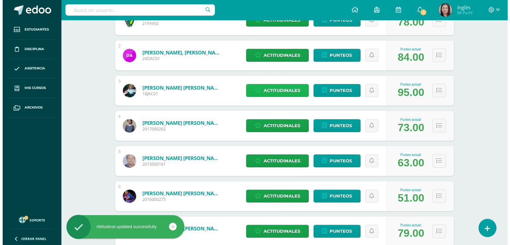
scroll to position [199, 0]
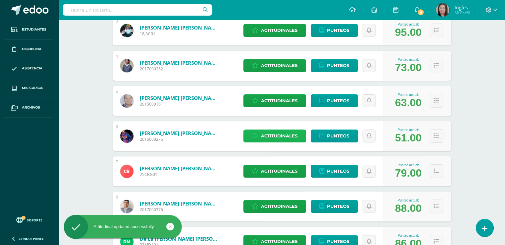
click at [286, 134] on span "Actitudinales" at bounding box center [279, 136] width 37 height 12
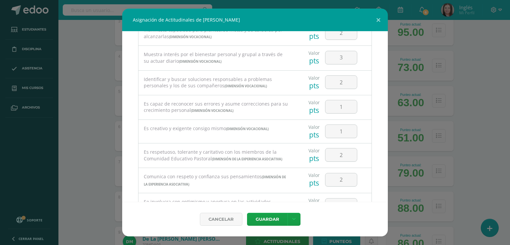
scroll to position [66, 0]
click at [342, 109] on input "1" at bounding box center [341, 108] width 32 height 13
type input "2"
click at [343, 133] on input "1" at bounding box center [341, 132] width 32 height 13
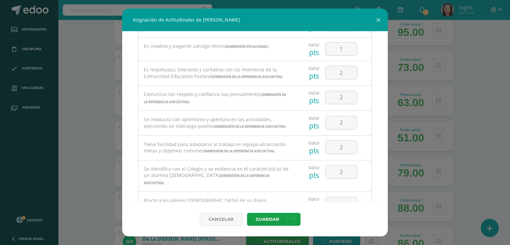
scroll to position [166, 0]
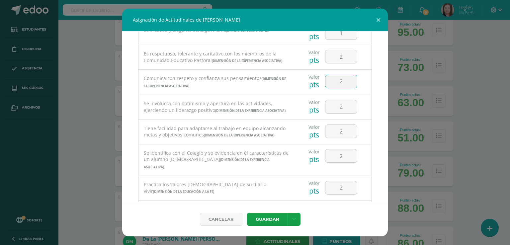
click at [342, 88] on input "2" at bounding box center [341, 81] width 32 height 13
type input "4"
click at [345, 113] on input "2" at bounding box center [341, 106] width 32 height 13
type input "3"
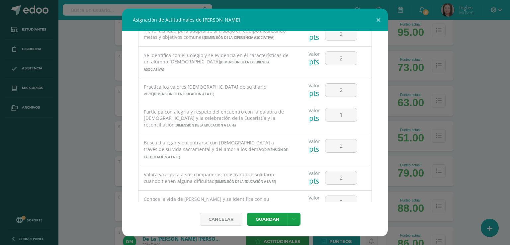
scroll to position [332, 0]
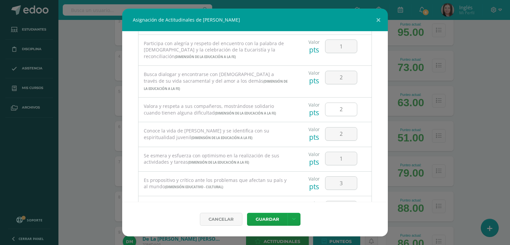
click at [340, 116] on input "2" at bounding box center [341, 109] width 32 height 13
type input "3"
click at [343, 84] on input "2" at bounding box center [341, 77] width 32 height 13
type input "3"
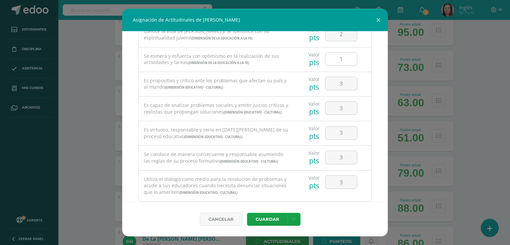
click at [345, 65] on input "1" at bounding box center [341, 58] width 32 height 13
type input "2"
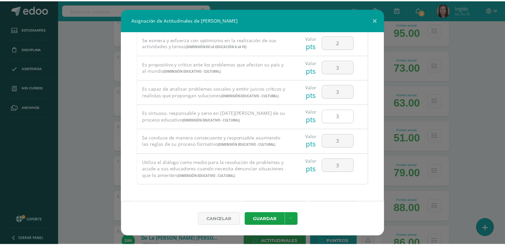
scroll to position [465, 0]
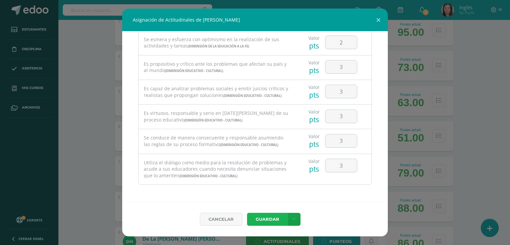
click at [270, 215] on button "Guardar" at bounding box center [267, 219] width 40 height 13
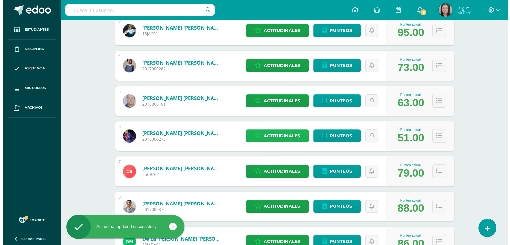
scroll to position [232, 0]
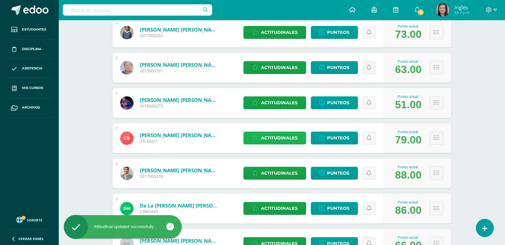
click at [274, 138] on span "Actitudinales" at bounding box center [279, 138] width 37 height 12
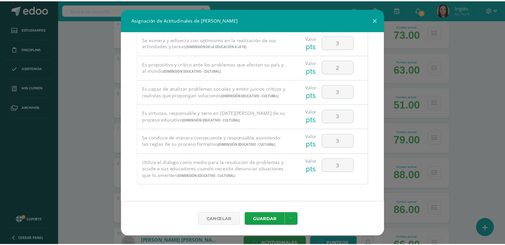
scroll to position [465, 0]
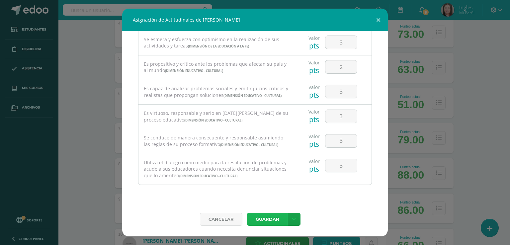
click at [273, 215] on button "Guardar" at bounding box center [267, 219] width 40 height 13
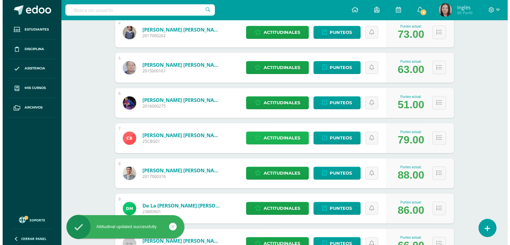
scroll to position [266, 0]
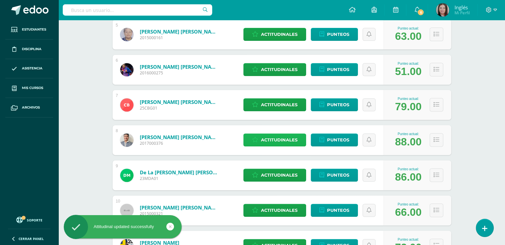
click at [280, 136] on span "Actitudinales" at bounding box center [279, 140] width 37 height 12
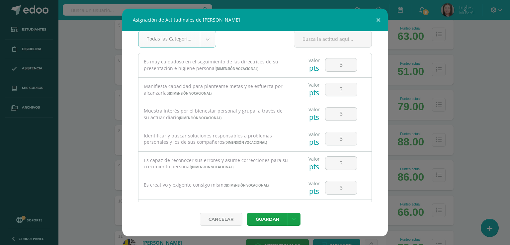
scroll to position [0, 0]
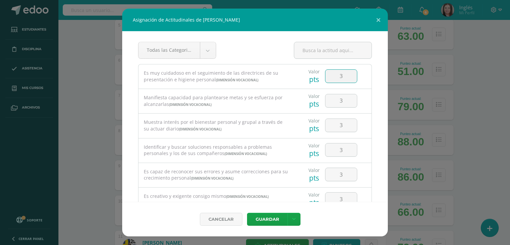
click at [347, 74] on input "3" at bounding box center [341, 76] width 32 height 13
type input "4"
click at [344, 123] on input "3" at bounding box center [341, 125] width 32 height 13
type input "4"
click at [340, 148] on input "3" at bounding box center [341, 149] width 32 height 13
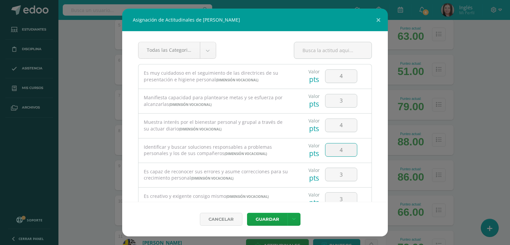
type input "4"
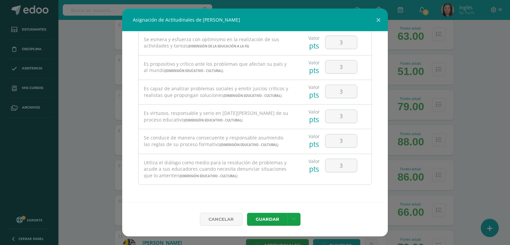
scroll to position [465, 0]
click at [281, 217] on button "Guardar" at bounding box center [267, 219] width 40 height 13
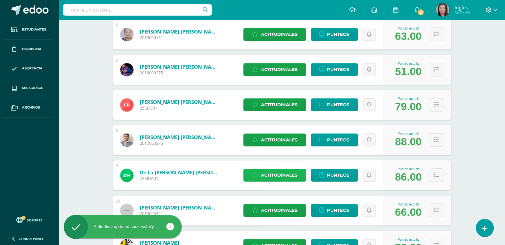
click at [286, 178] on span "Actitudinales" at bounding box center [279, 175] width 37 height 12
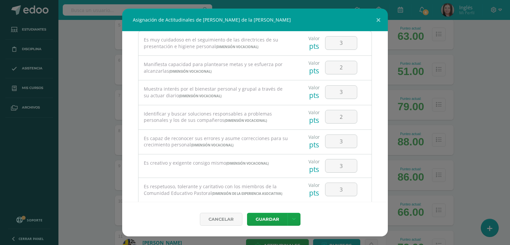
scroll to position [33, 0]
click at [344, 42] on input "3" at bounding box center [341, 43] width 32 height 13
type input "4"
click at [341, 119] on input "2" at bounding box center [341, 116] width 32 height 13
type input "3"
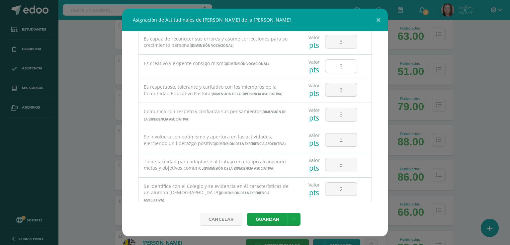
scroll to position [199, 0]
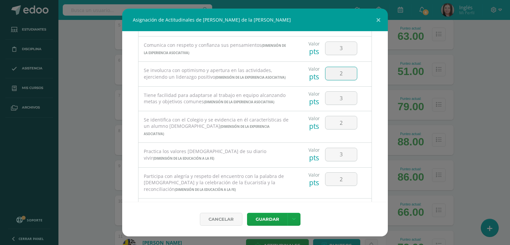
click at [339, 80] on input "2" at bounding box center [341, 73] width 32 height 13
click at [337, 129] on input "2" at bounding box center [341, 122] width 32 height 13
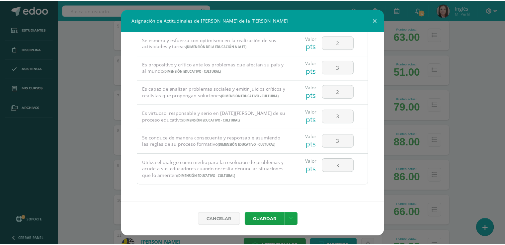
scroll to position [465, 0]
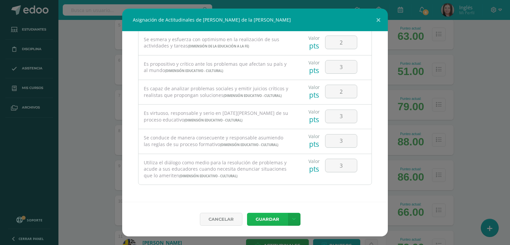
click at [274, 218] on button "Guardar" at bounding box center [267, 219] width 40 height 13
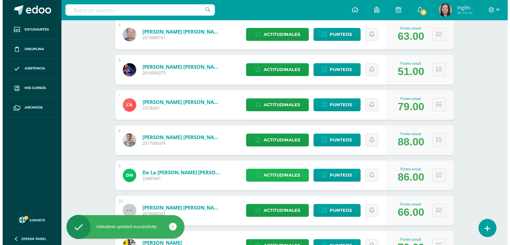
scroll to position [299, 0]
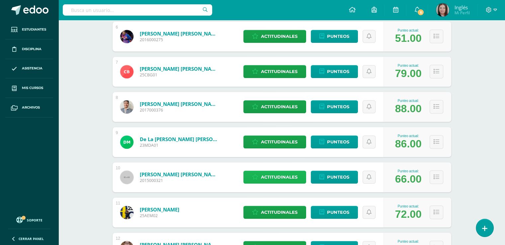
click at [280, 175] on span "Actitudinales" at bounding box center [279, 177] width 37 height 12
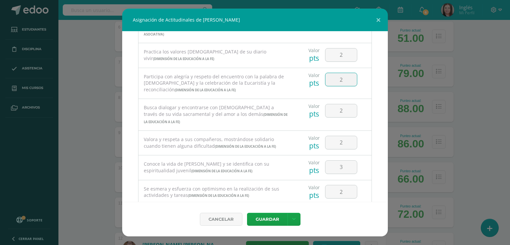
click at [342, 86] on input "2" at bounding box center [341, 79] width 32 height 13
type input "3"
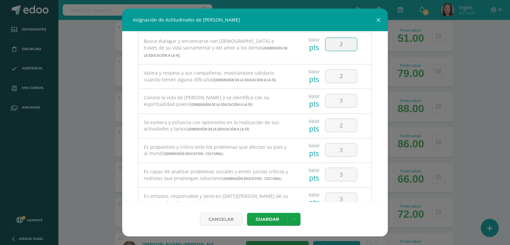
click at [347, 51] on input "2" at bounding box center [341, 44] width 32 height 13
type input "3"
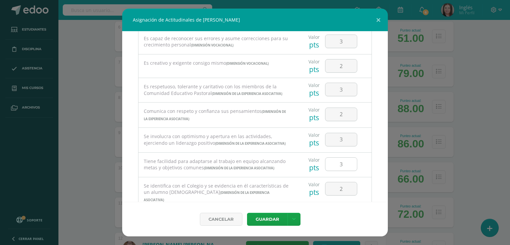
scroll to position [0, 0]
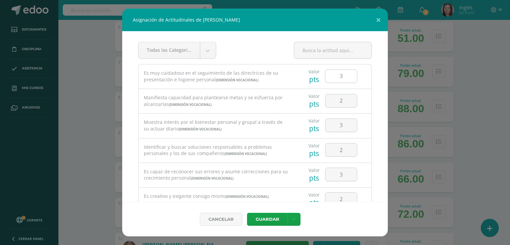
click at [346, 73] on input "3" at bounding box center [341, 76] width 32 height 13
type input "4"
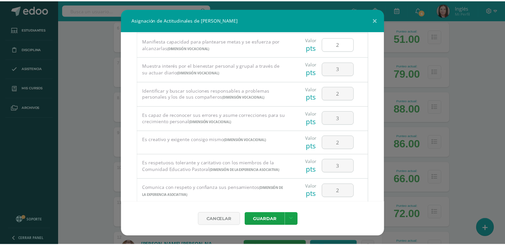
scroll to position [100, 0]
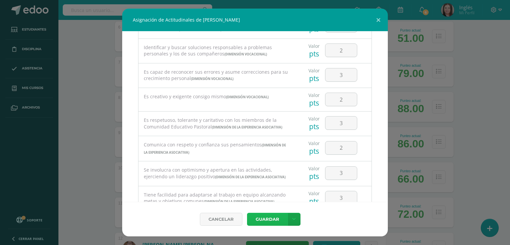
click at [270, 221] on button "Guardar" at bounding box center [267, 219] width 40 height 13
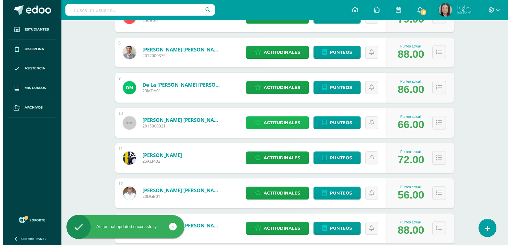
scroll to position [365, 0]
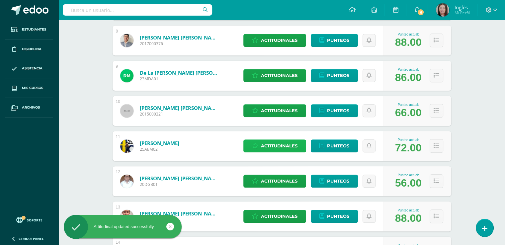
click at [272, 149] on span "Actitudinales" at bounding box center [279, 146] width 37 height 12
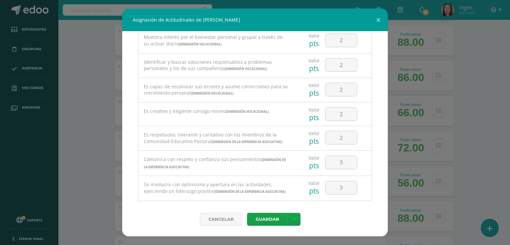
scroll to position [0, 0]
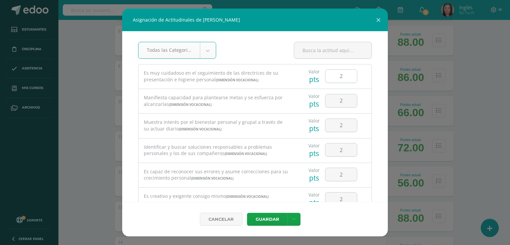
click at [339, 75] on input "2" at bounding box center [341, 76] width 32 height 13
type input "3"
click at [341, 127] on input "2" at bounding box center [341, 125] width 32 height 13
type input "3"
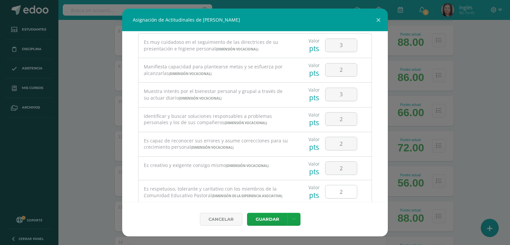
scroll to position [66, 0]
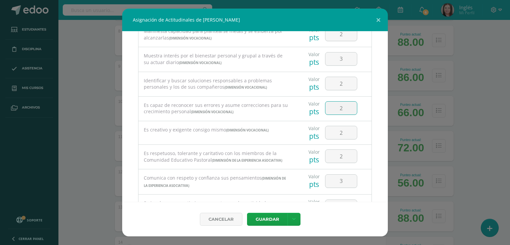
click at [344, 107] on input "2" at bounding box center [341, 108] width 32 height 13
click at [344, 86] on input "2" at bounding box center [341, 83] width 32 height 13
type input "3"
click at [340, 155] on input "2" at bounding box center [341, 156] width 32 height 13
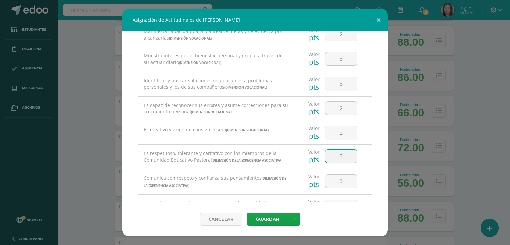
type input "3"
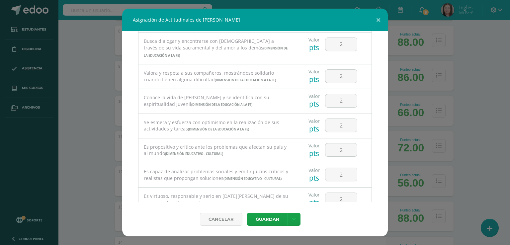
scroll to position [398, 0]
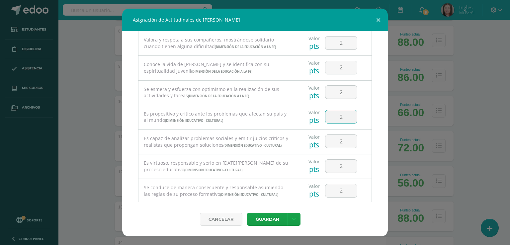
click at [343, 123] on input "2" at bounding box center [341, 116] width 32 height 13
type input "3"
click at [341, 99] on input "2" at bounding box center [341, 92] width 32 height 13
type input "3"
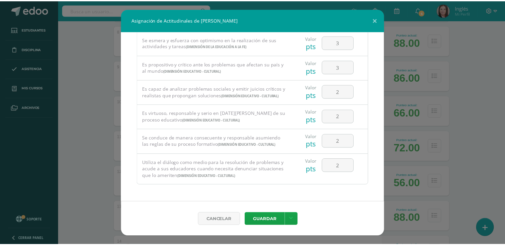
scroll to position [465, 0]
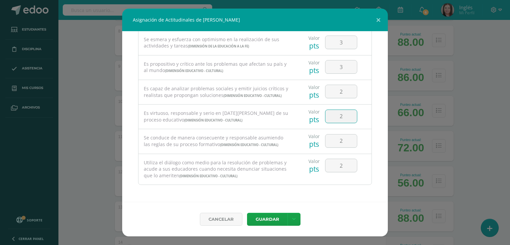
click at [345, 112] on input "2" at bounding box center [341, 116] width 32 height 13
type input "3"
click at [265, 223] on button "Guardar" at bounding box center [267, 219] width 40 height 13
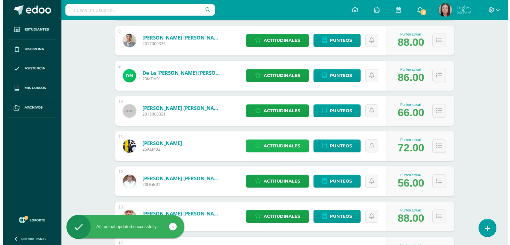
scroll to position [398, 0]
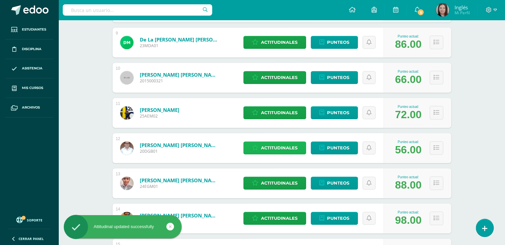
click at [295, 149] on span "Actitudinales" at bounding box center [279, 148] width 37 height 12
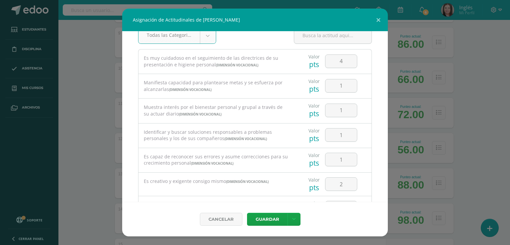
scroll to position [0, 0]
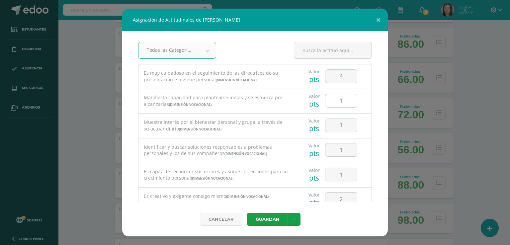
click at [347, 100] on input "1" at bounding box center [341, 100] width 32 height 13
type input "2"
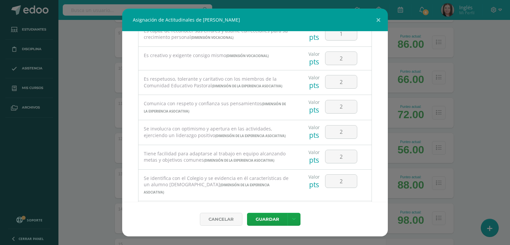
scroll to position [133, 0]
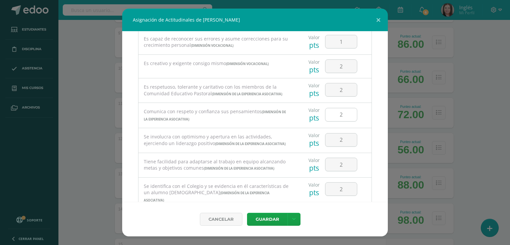
click at [341, 121] on input "2" at bounding box center [341, 114] width 32 height 13
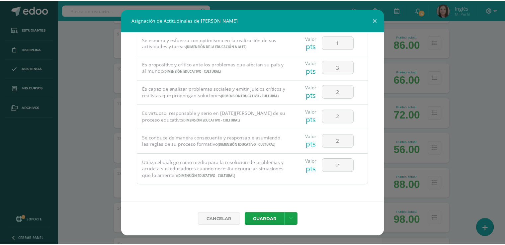
scroll to position [465, 0]
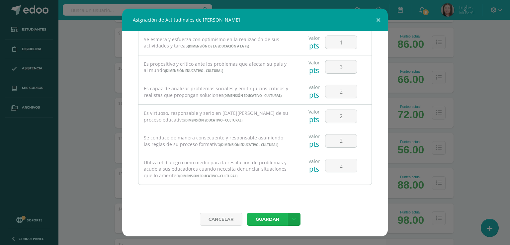
click at [275, 214] on button "Guardar" at bounding box center [267, 219] width 40 height 13
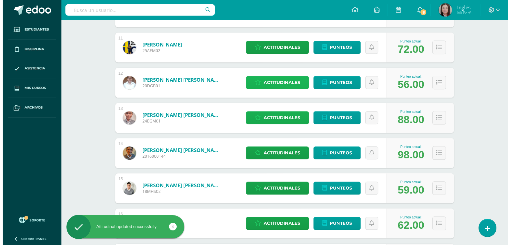
scroll to position [465, 0]
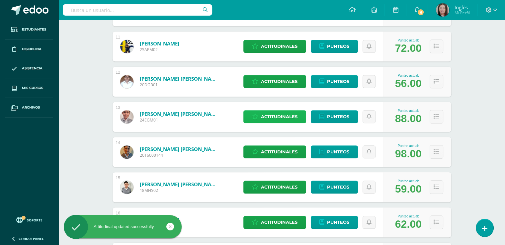
click at [282, 120] on span "Actitudinales" at bounding box center [279, 117] width 37 height 12
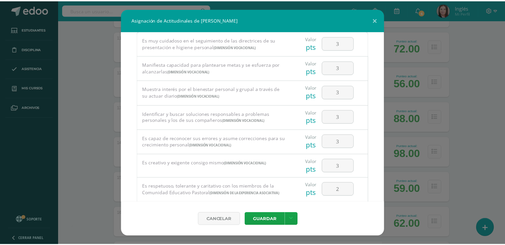
scroll to position [0, 0]
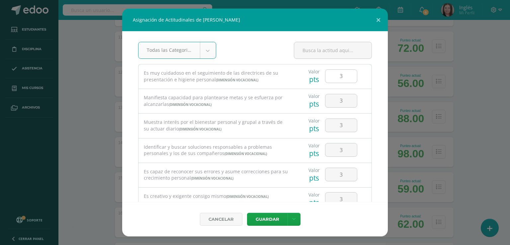
click at [349, 75] on input "3" at bounding box center [341, 76] width 32 height 13
type input "4"
click at [345, 96] on input "3" at bounding box center [341, 100] width 32 height 13
type input "4"
click at [345, 122] on input "3" at bounding box center [341, 125] width 32 height 13
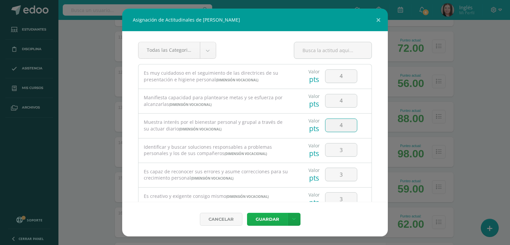
type input "4"
click at [276, 223] on button "Guardar" at bounding box center [267, 219] width 40 height 13
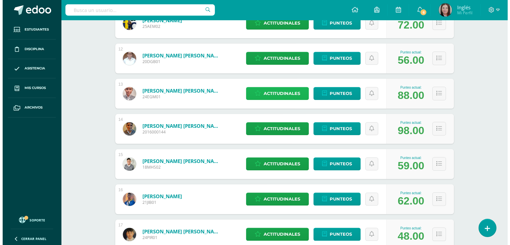
scroll to position [531, 0]
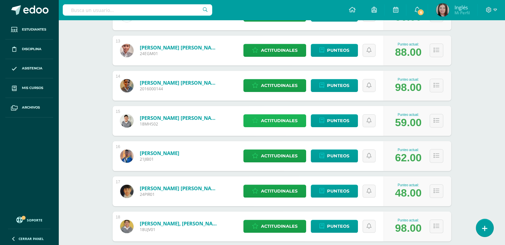
click at [289, 118] on span "Actitudinales" at bounding box center [279, 121] width 37 height 12
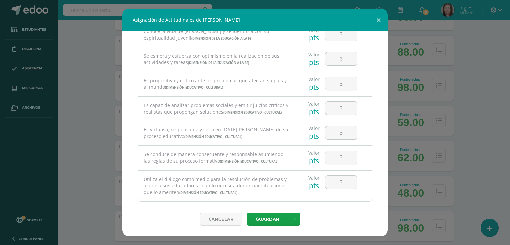
scroll to position [465, 0]
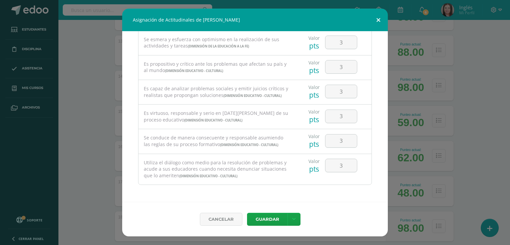
click at [377, 23] on button at bounding box center [378, 20] width 19 height 23
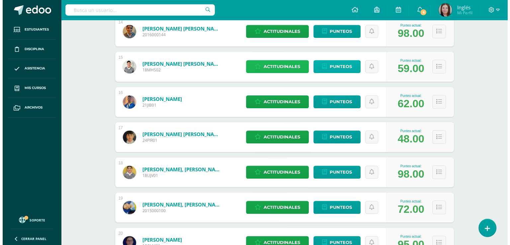
scroll to position [597, 0]
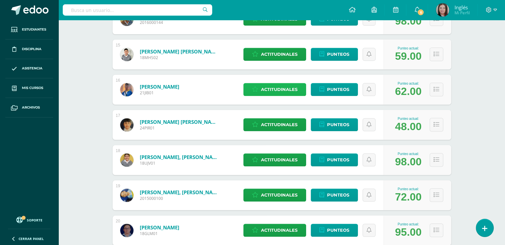
click at [287, 90] on span "Actitudinales" at bounding box center [279, 89] width 37 height 12
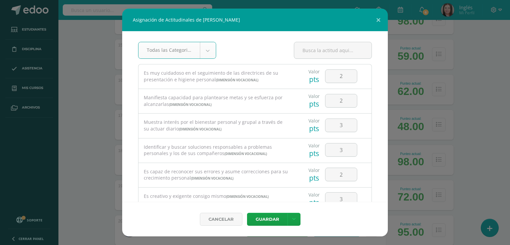
scroll to position [0, 0]
click at [345, 76] on input "2" at bounding box center [341, 76] width 32 height 13
click at [345, 103] on input "2" at bounding box center [341, 100] width 32 height 13
type input "3"
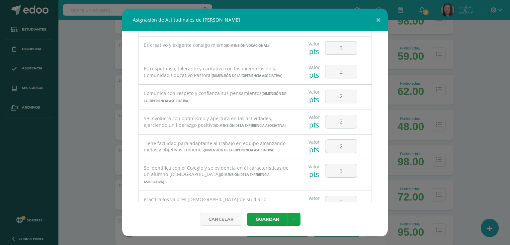
scroll to position [166, 0]
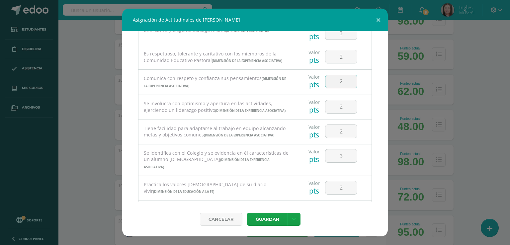
click at [343, 83] on input "2" at bounding box center [341, 81] width 32 height 13
type input "4"
click at [340, 55] on input "2" at bounding box center [341, 56] width 32 height 13
type input "4"
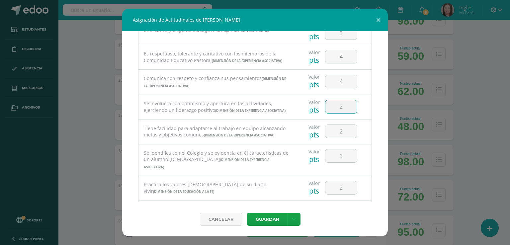
click at [339, 108] on input "2" at bounding box center [341, 106] width 32 height 13
type input "4"
click at [340, 113] on input "4" at bounding box center [341, 106] width 32 height 13
type input "2"
click at [342, 138] on input "2" at bounding box center [341, 131] width 32 height 13
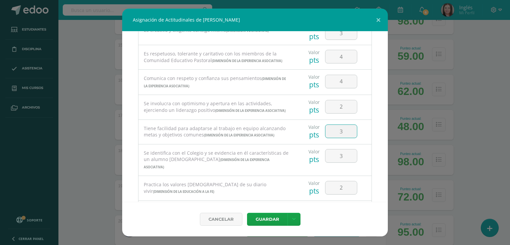
type input "3"
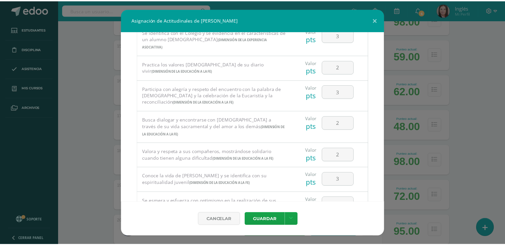
scroll to position [299, 0]
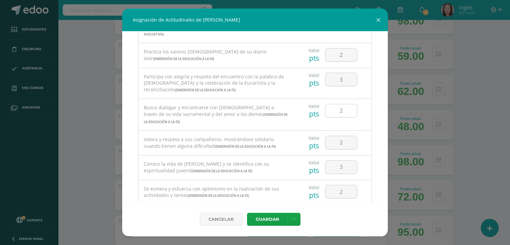
click at [346, 115] on input "2" at bounding box center [341, 110] width 32 height 13
type input "3"
click at [270, 217] on button "Guardar" at bounding box center [267, 219] width 40 height 13
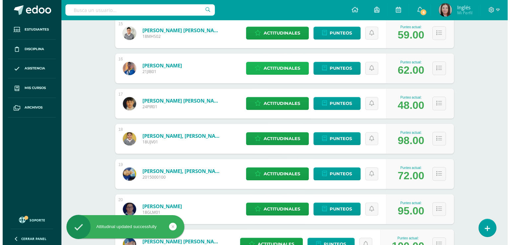
scroll to position [631, 0]
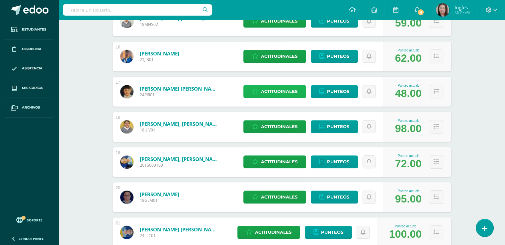
click at [292, 94] on span "Actitudinales" at bounding box center [279, 91] width 37 height 12
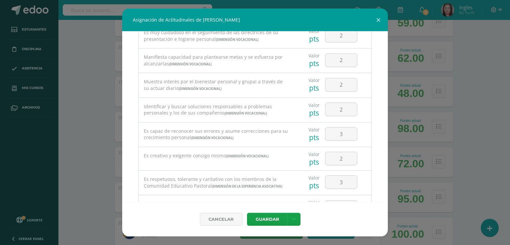
scroll to position [0, 0]
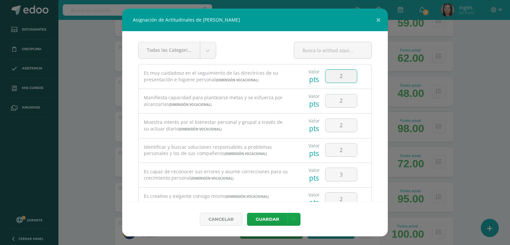
click at [343, 79] on input "2" at bounding box center [341, 76] width 32 height 13
click at [341, 100] on input "2" at bounding box center [341, 100] width 32 height 13
type input "3"
click at [343, 128] on input "2" at bounding box center [341, 125] width 32 height 13
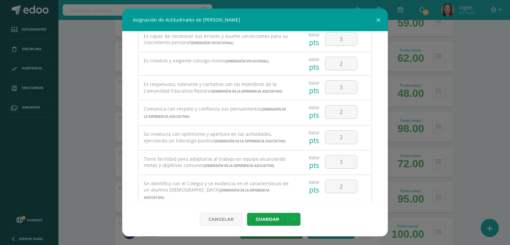
scroll to position [133, 0]
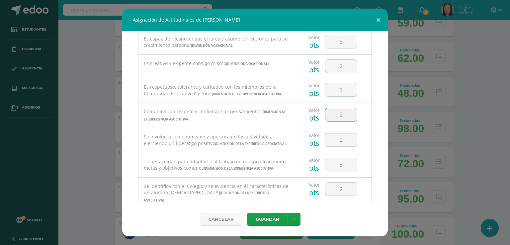
click at [343, 121] on input "2" at bounding box center [341, 114] width 32 height 13
type input "4"
click at [341, 146] on input "2" at bounding box center [341, 139] width 32 height 13
type input "4"
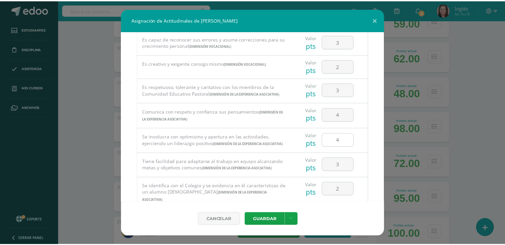
scroll to position [199, 0]
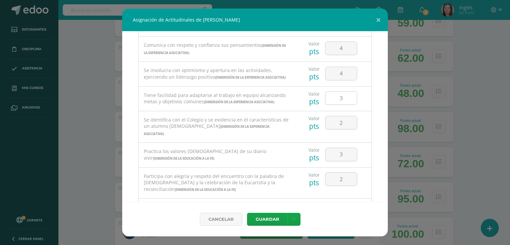
click at [340, 105] on input "3" at bounding box center [341, 98] width 32 height 13
click at [274, 215] on button "Guardar" at bounding box center [267, 219] width 40 height 13
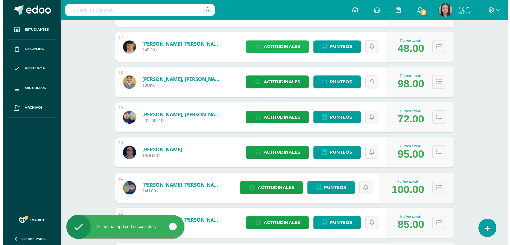
scroll to position [664, 0]
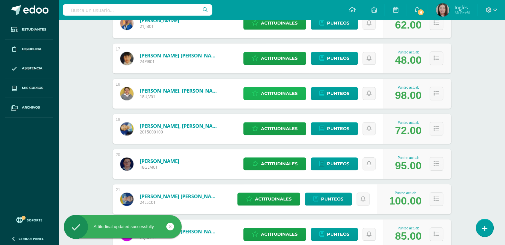
click at [287, 92] on span "Actitudinales" at bounding box center [279, 93] width 37 height 12
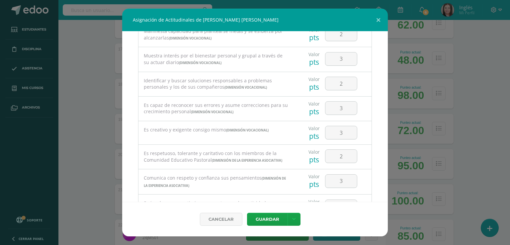
scroll to position [0, 0]
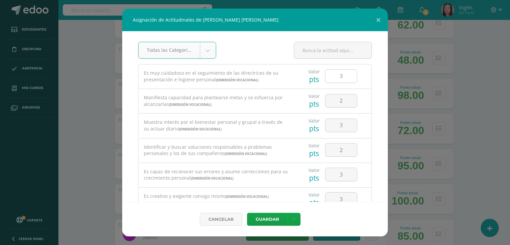
click at [347, 75] on input "3" at bounding box center [341, 76] width 32 height 13
type input "4"
click at [345, 101] on input "2" at bounding box center [341, 100] width 32 height 13
type input "4"
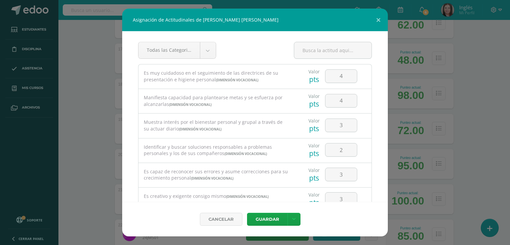
scroll to position [66, 0]
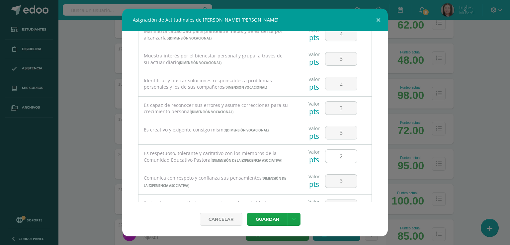
click at [341, 155] on input "2" at bounding box center [341, 156] width 32 height 13
type input "3"
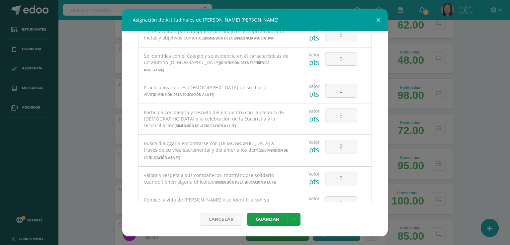
scroll to position [332, 0]
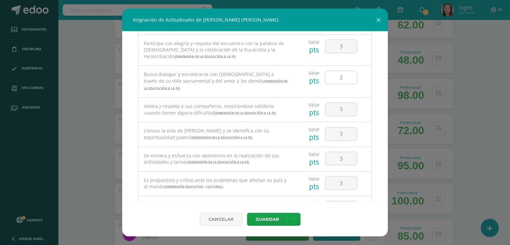
click at [340, 84] on input "2" at bounding box center [341, 77] width 32 height 13
type input "3"
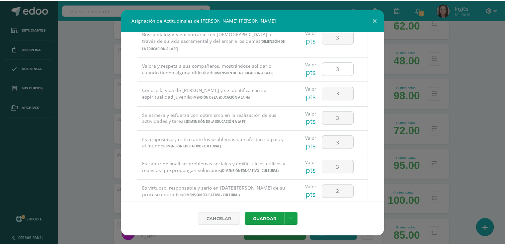
scroll to position [465, 0]
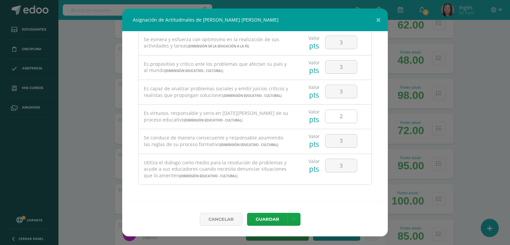
click at [342, 114] on input "2" at bounding box center [341, 116] width 32 height 13
type input "3"
click at [273, 219] on button "Guardar" at bounding box center [267, 219] width 40 height 13
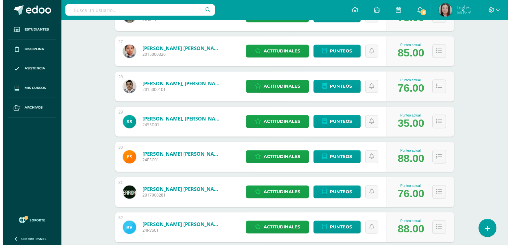
scroll to position [1029, 0]
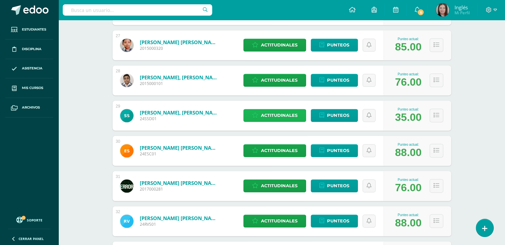
click at [282, 114] on span "Actitudinales" at bounding box center [279, 115] width 37 height 12
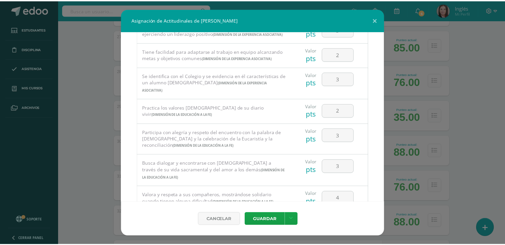
scroll to position [233, 0]
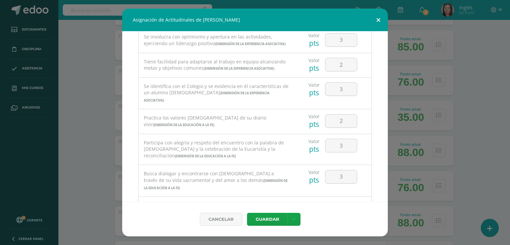
click at [377, 23] on button at bounding box center [378, 20] width 19 height 23
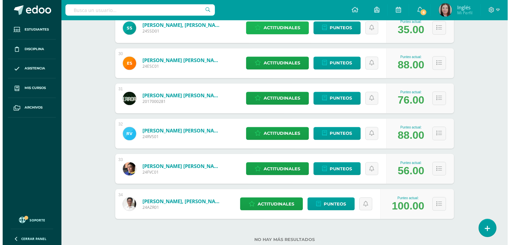
scroll to position [1134, 0]
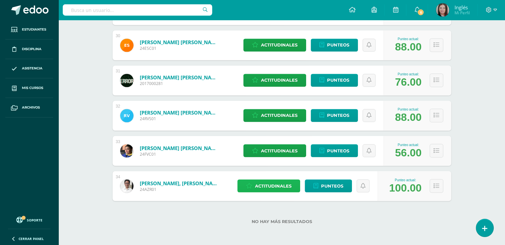
click at [277, 191] on span "Actitudinales" at bounding box center [273, 186] width 37 height 12
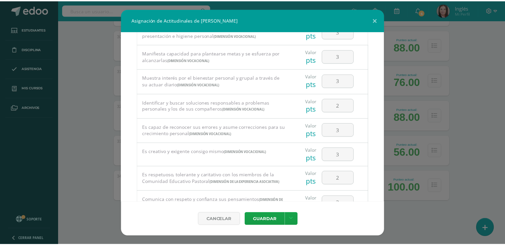
scroll to position [0, 0]
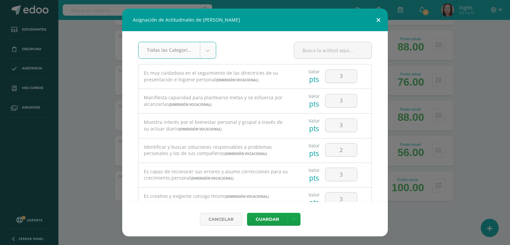
click at [377, 19] on button at bounding box center [378, 20] width 19 height 23
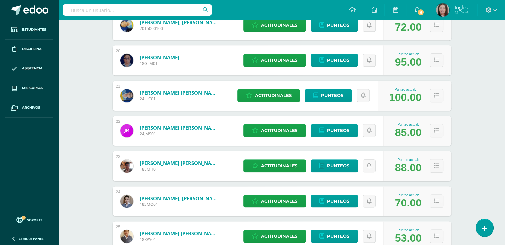
scroll to position [763, 0]
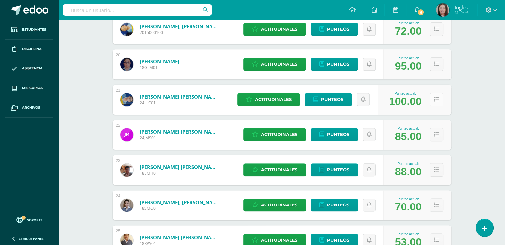
click at [435, 99] on icon at bounding box center [436, 100] width 6 height 6
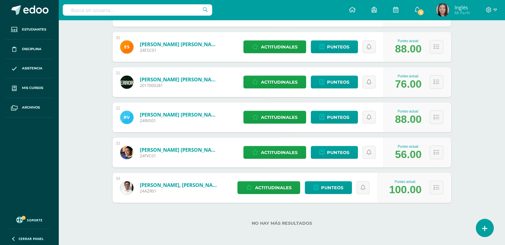
scroll to position [1401, 0]
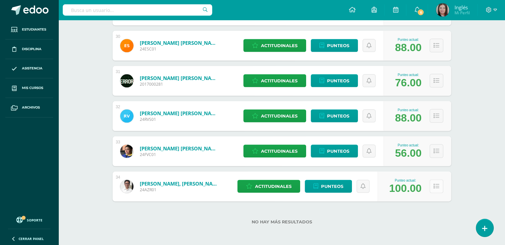
click at [438, 186] on icon at bounding box center [436, 187] width 6 height 6
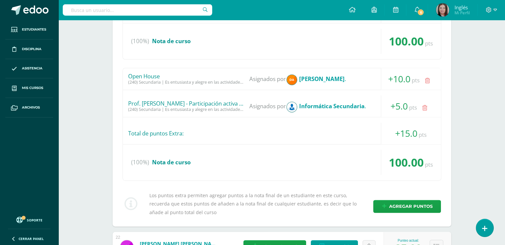
scroll to position [520, 0]
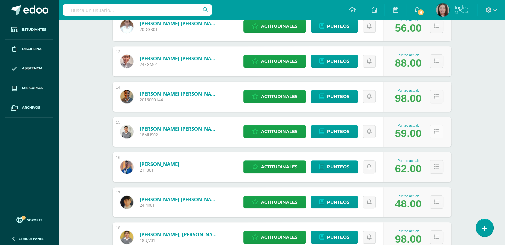
click at [439, 134] on button at bounding box center [436, 132] width 14 height 14
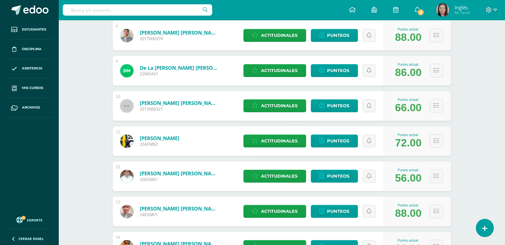
scroll to position [288, 0]
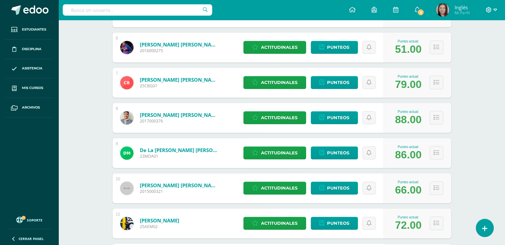
click at [495, 13] on span at bounding box center [491, 9] width 11 height 7
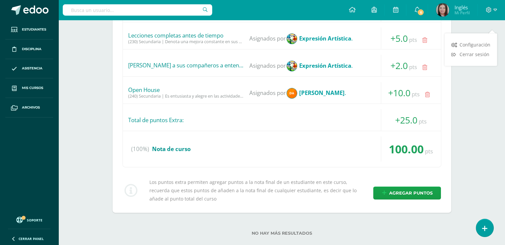
scroll to position [2150, 0]
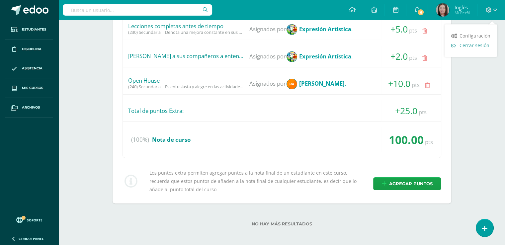
click at [477, 46] on span "Cerrar sesión" at bounding box center [474, 45] width 30 height 6
